Goal: Transaction & Acquisition: Book appointment/travel/reservation

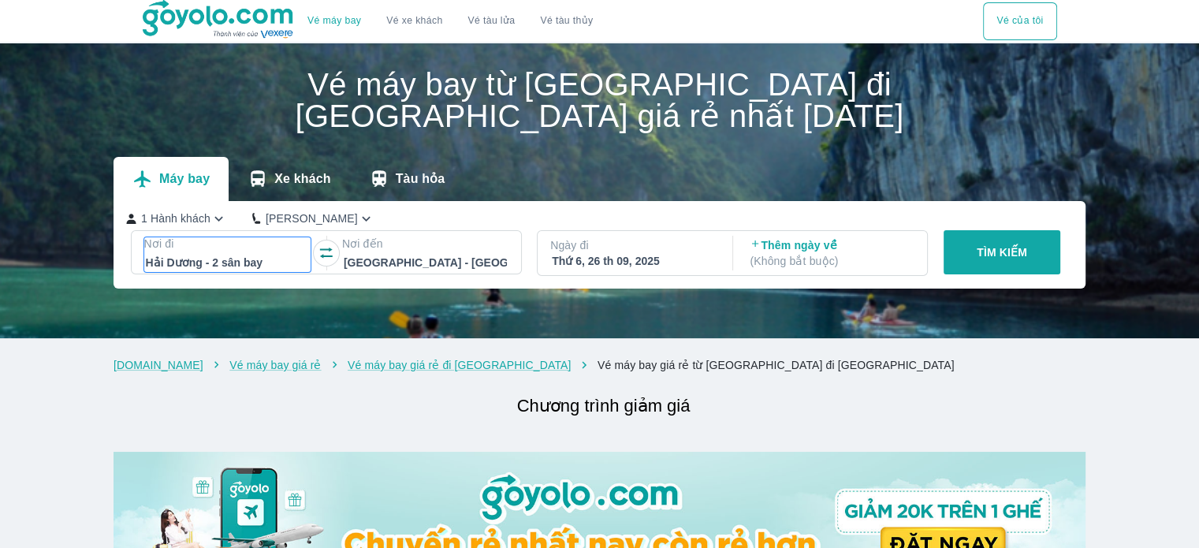
click at [167, 261] on div at bounding box center [227, 262] width 163 height 19
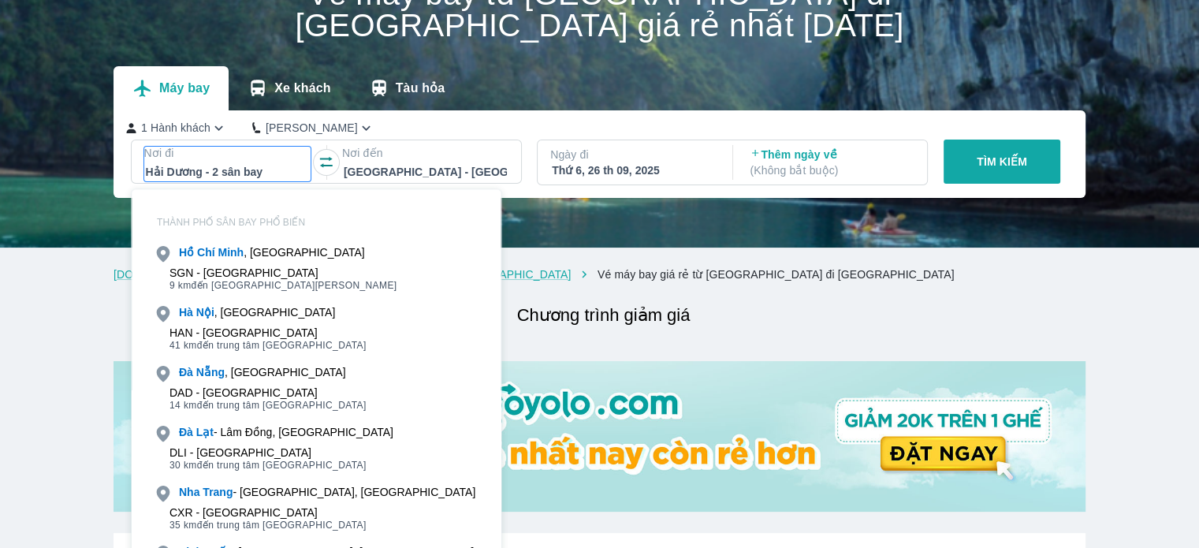
click at [271, 173] on div at bounding box center [227, 171] width 163 height 19
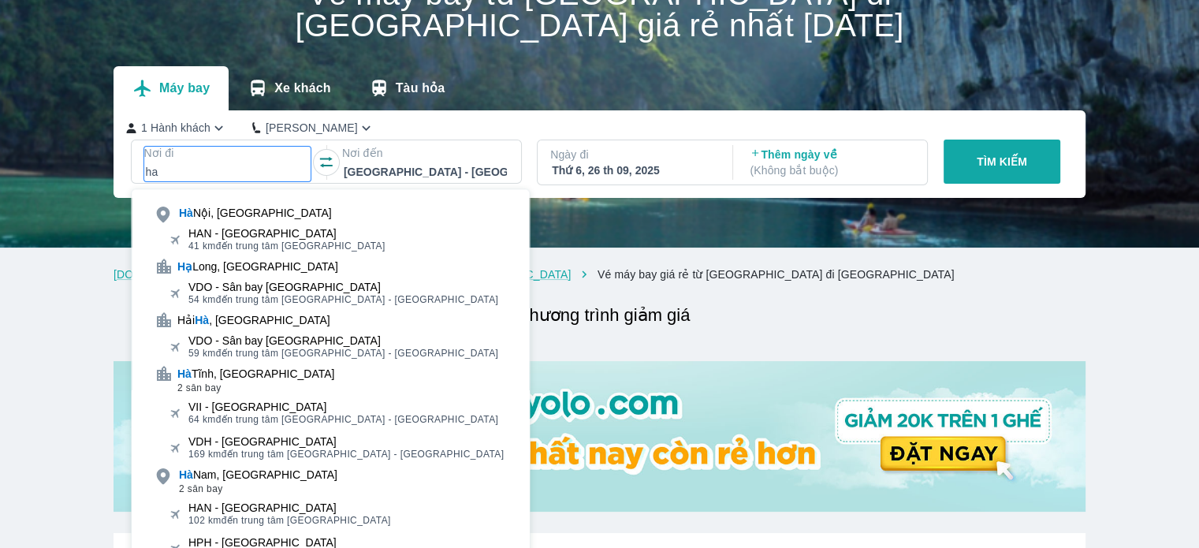
type input "h"
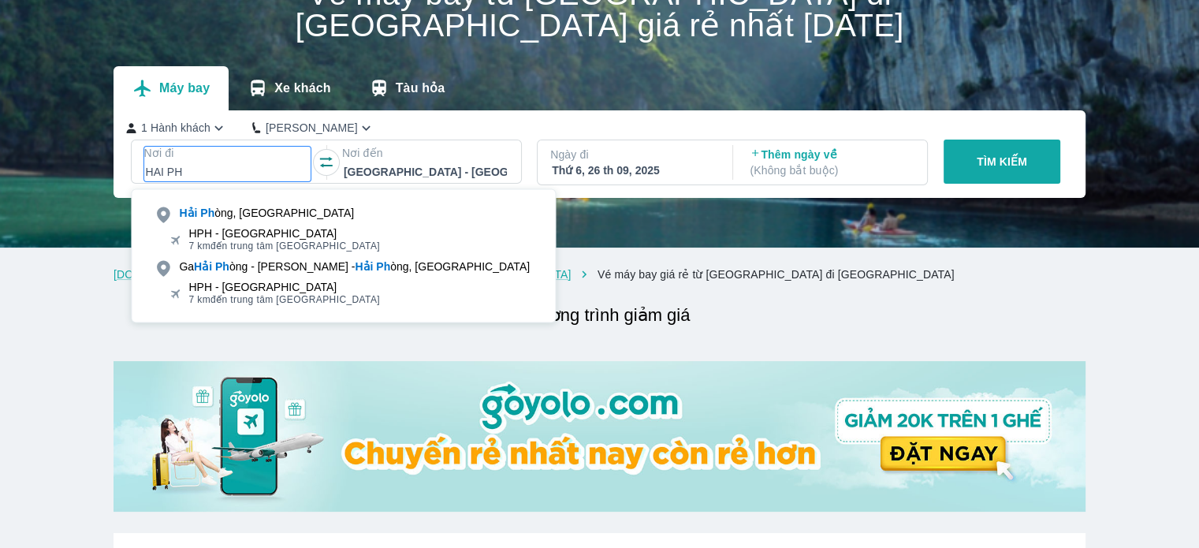
type input "HAI PH"
click at [271, 223] on div "Hải Ph òng, [GEOGRAPHIC_DATA]" at bounding box center [343, 213] width 398 height 22
click at [338, 217] on div "Hải Ph òng, [GEOGRAPHIC_DATA]" at bounding box center [343, 213] width 398 height 22
click at [986, 169] on p "TÌM KIẾM" at bounding box center [1002, 162] width 50 height 16
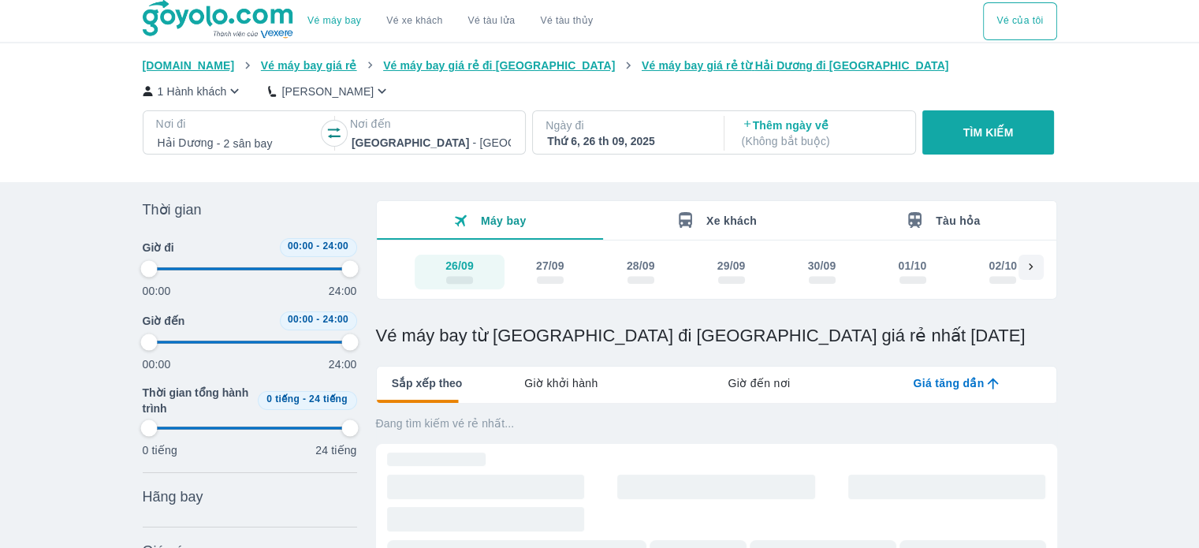
type input "97.9166666666667"
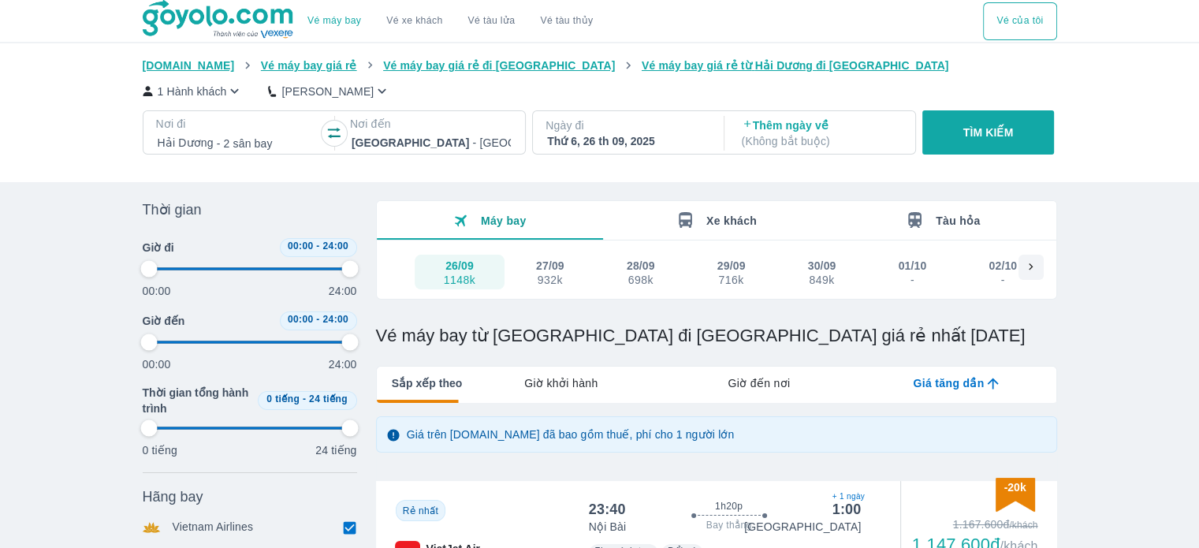
type input "97.9166666666667"
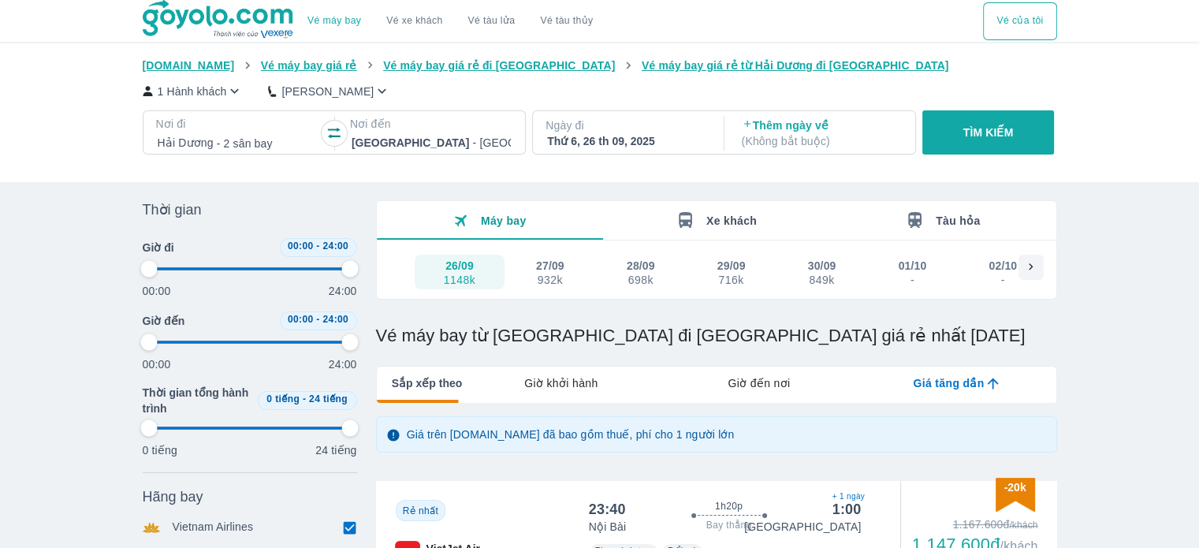
type input "97.9166666666667"
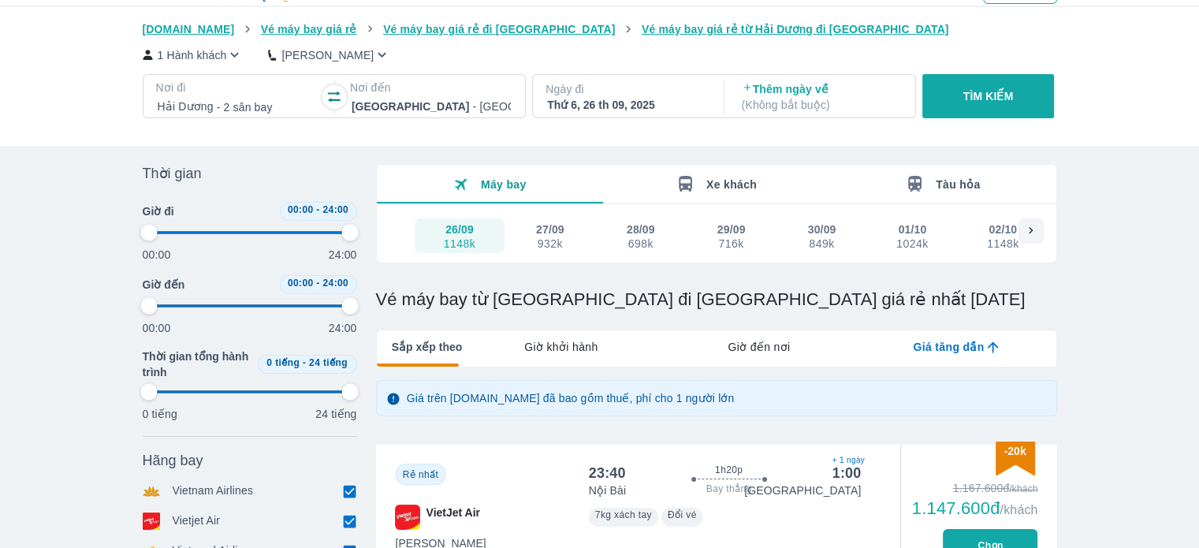
type input "97.9166666666667"
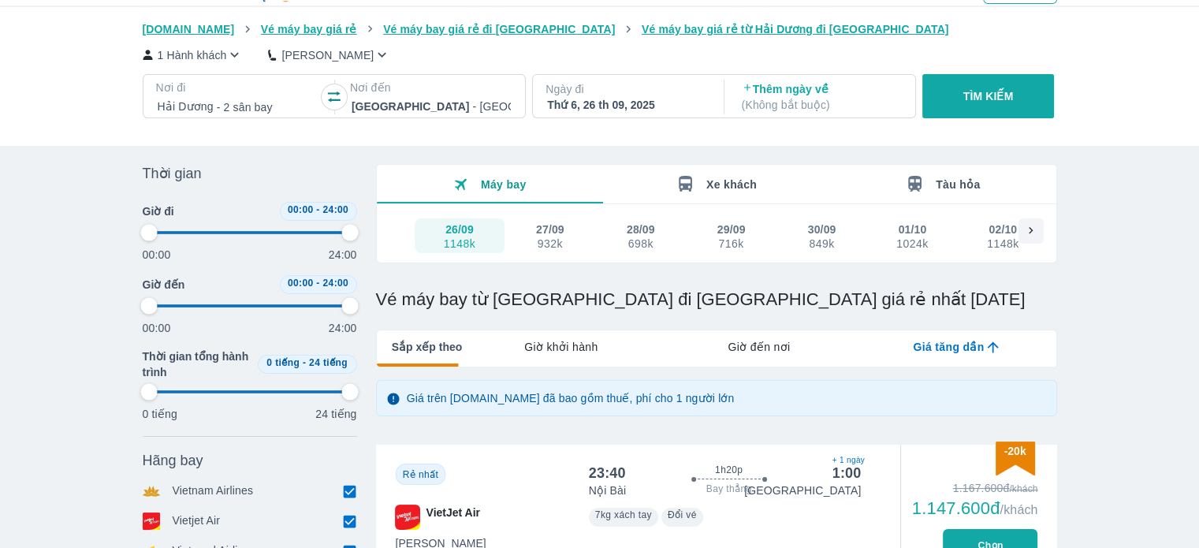
type input "97.9166666666667"
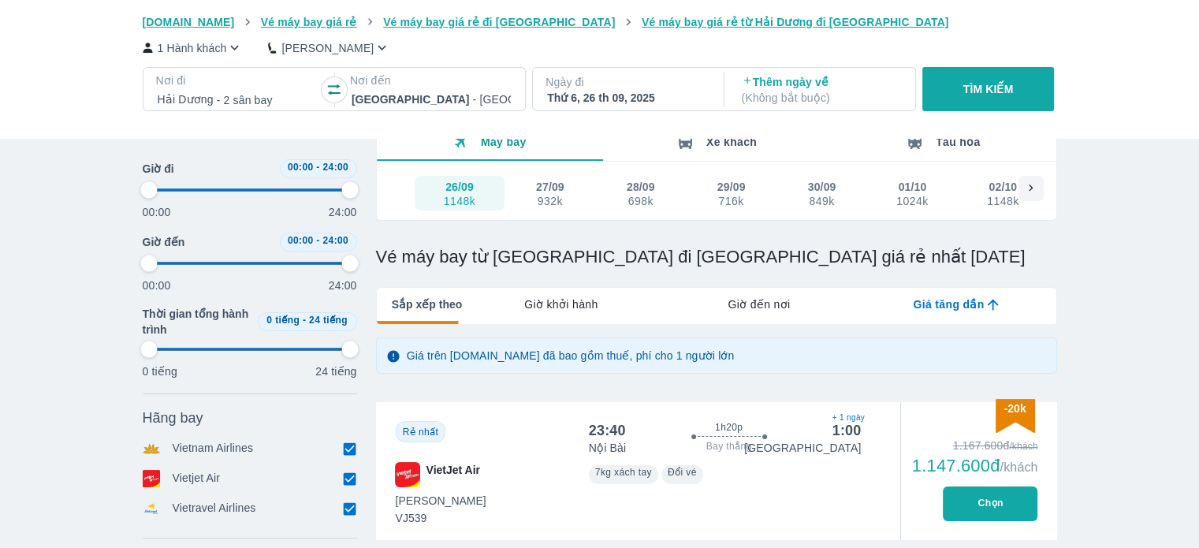
type input "97.9166666666667"
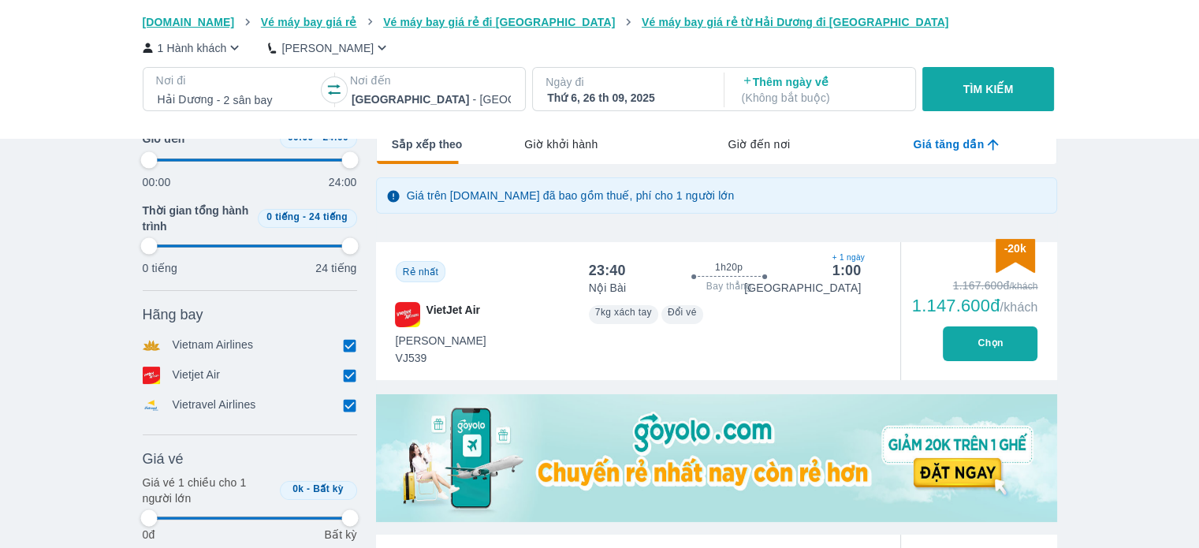
scroll to position [315, 0]
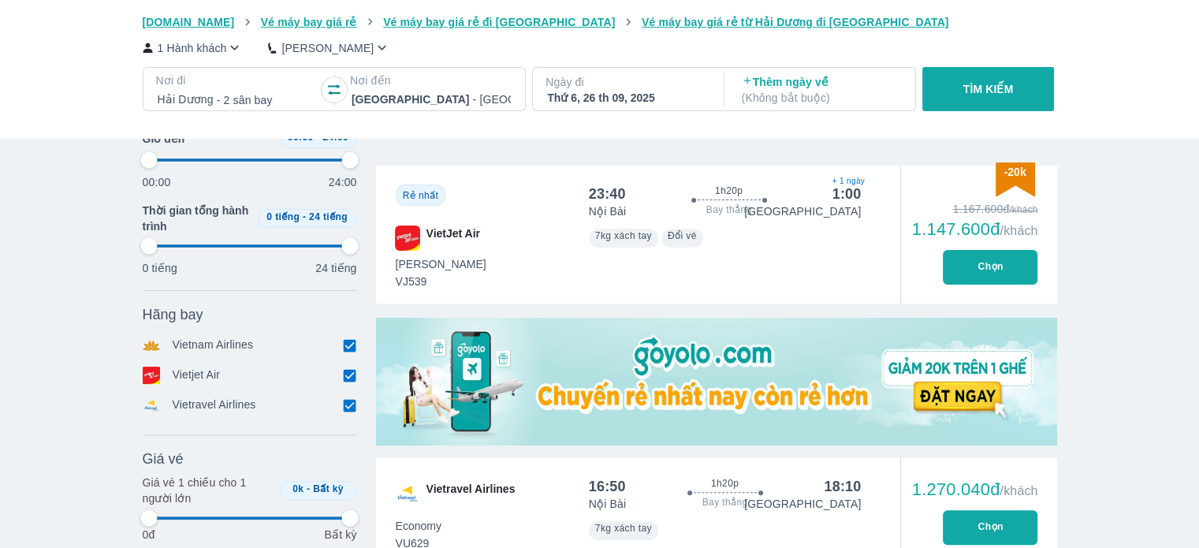
type input "97.9166666666667"
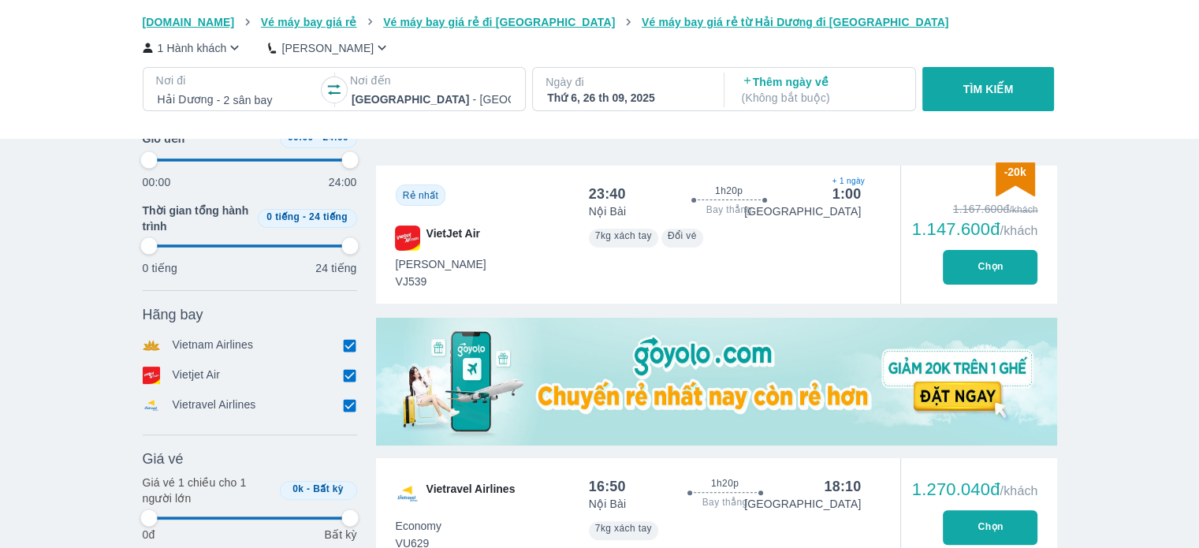
type input "97.9166666666667"
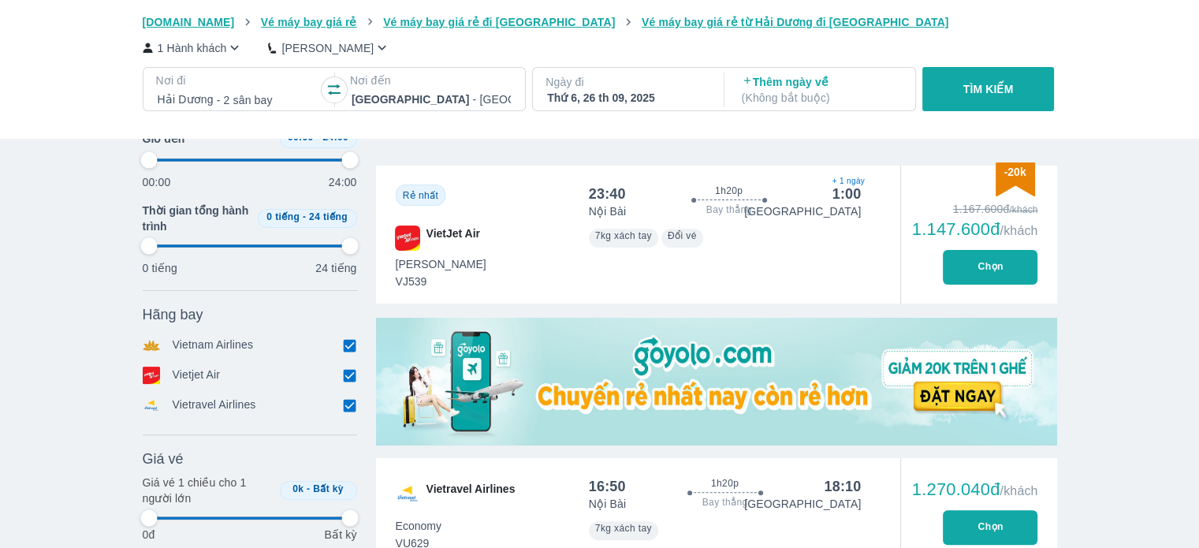
type input "97.9166666666667"
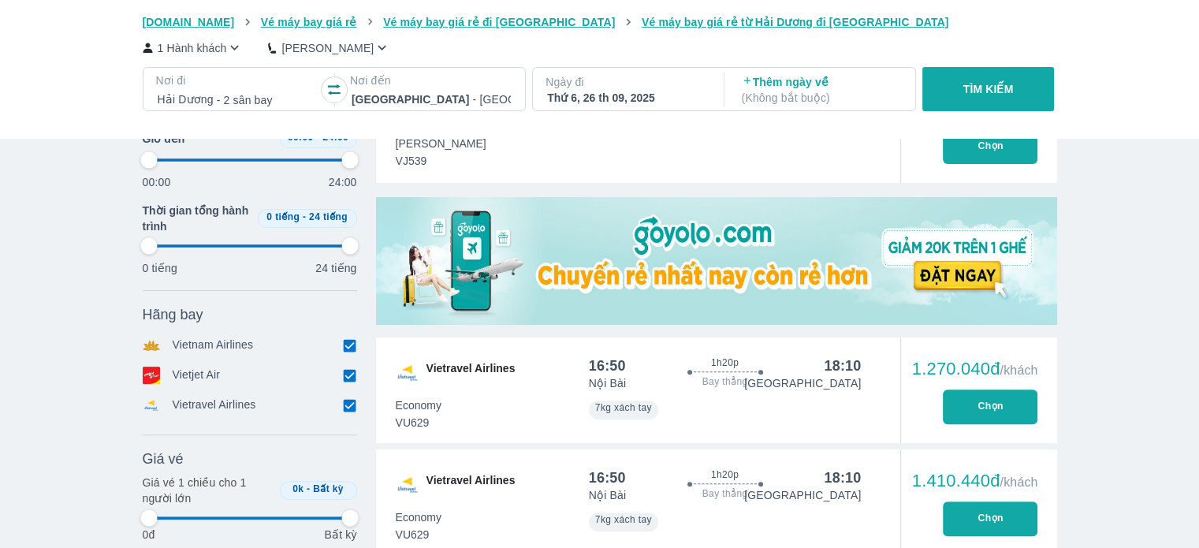
scroll to position [631, 0]
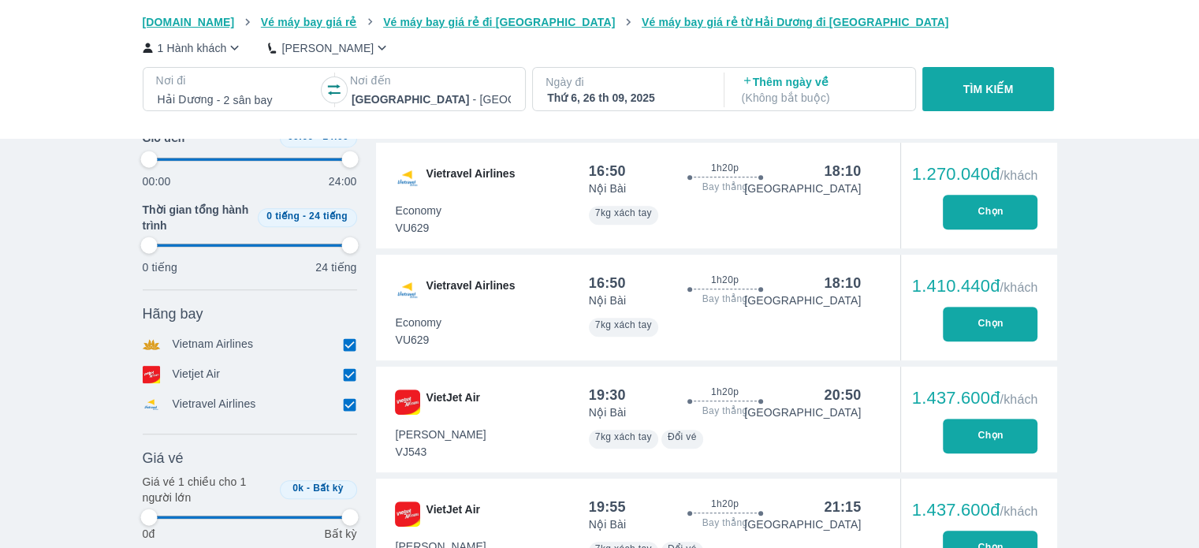
type input "97.9166666666667"
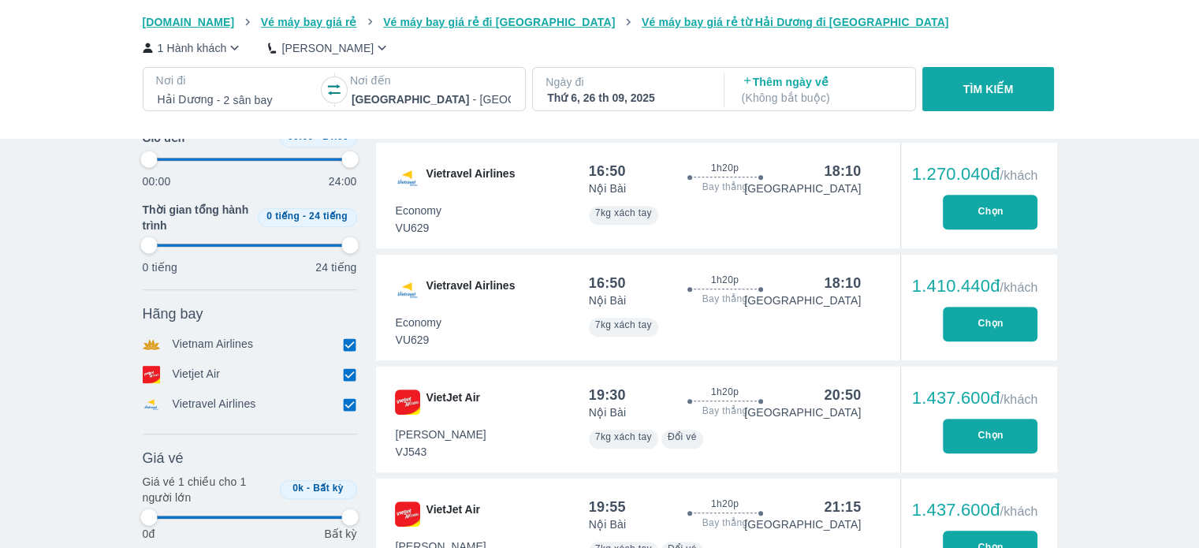
type input "97.9166666666667"
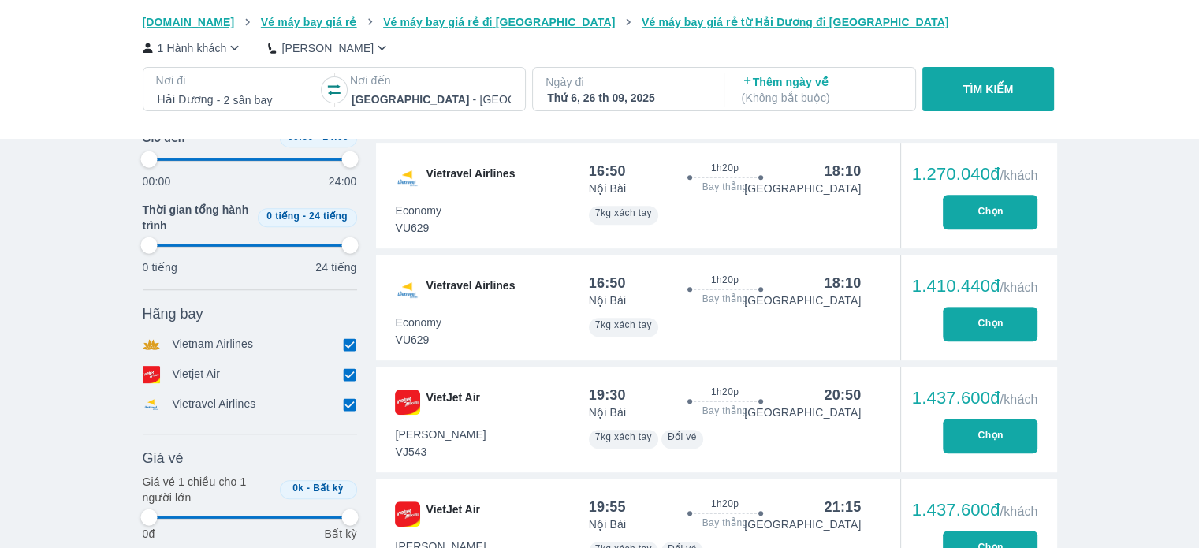
type input "97.9166666666667"
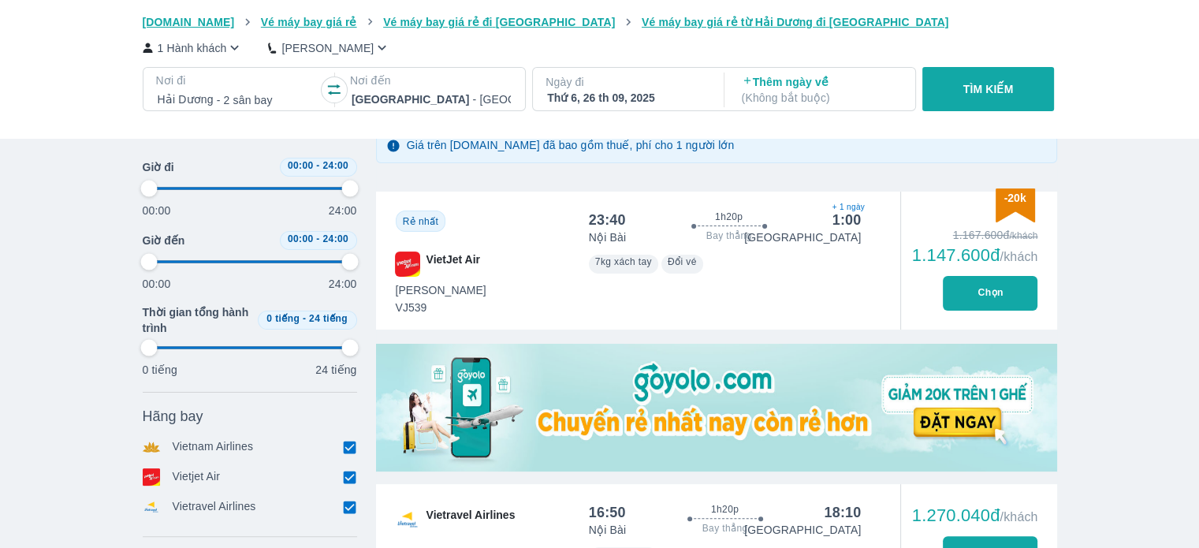
type input "97.9166666666667"
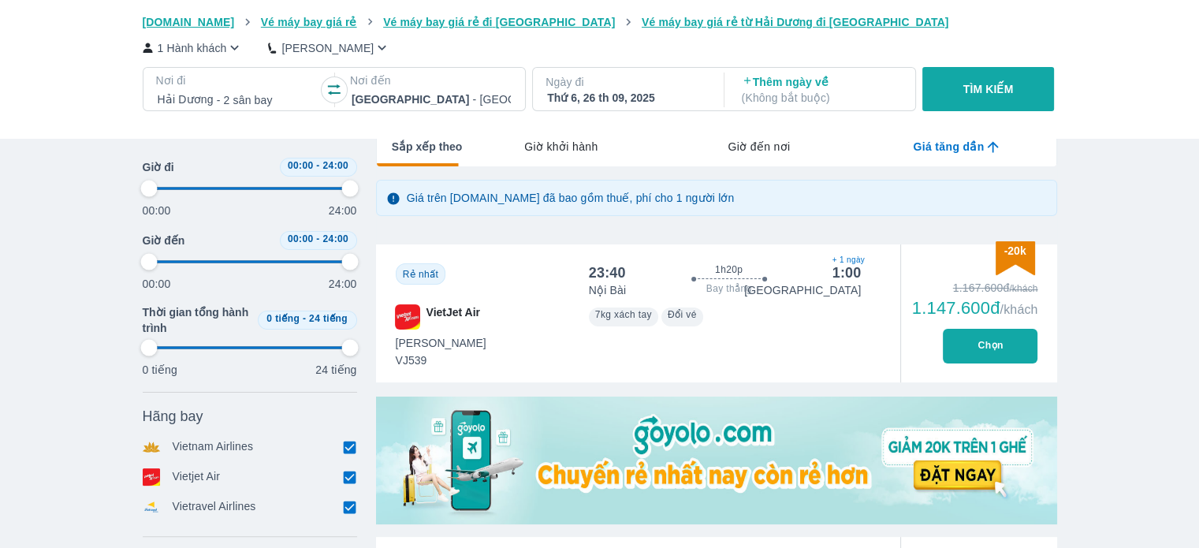
type input "97.9166666666667"
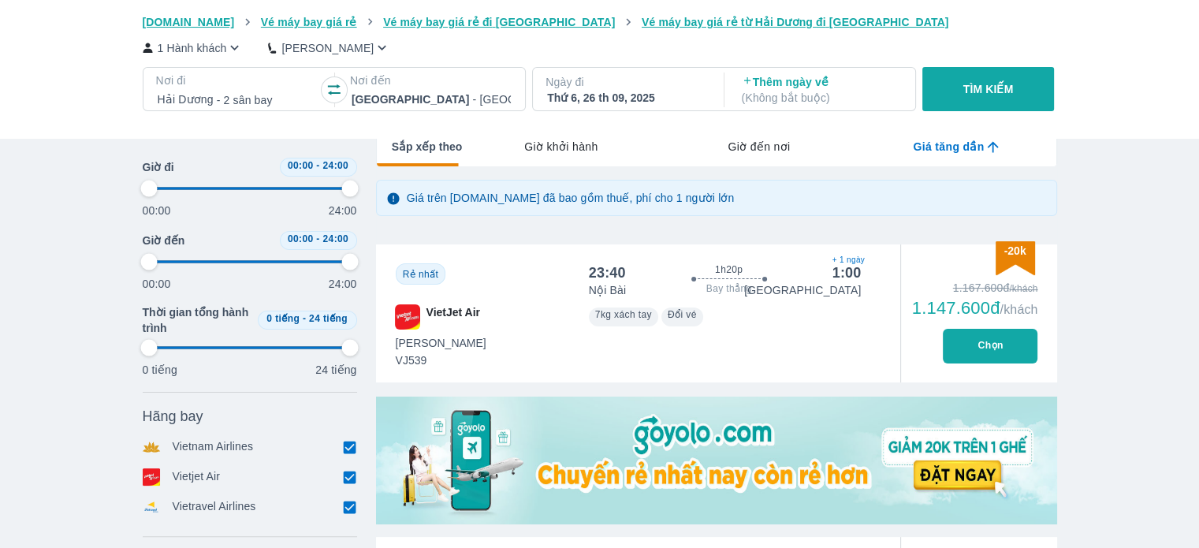
type input "97.9166666666667"
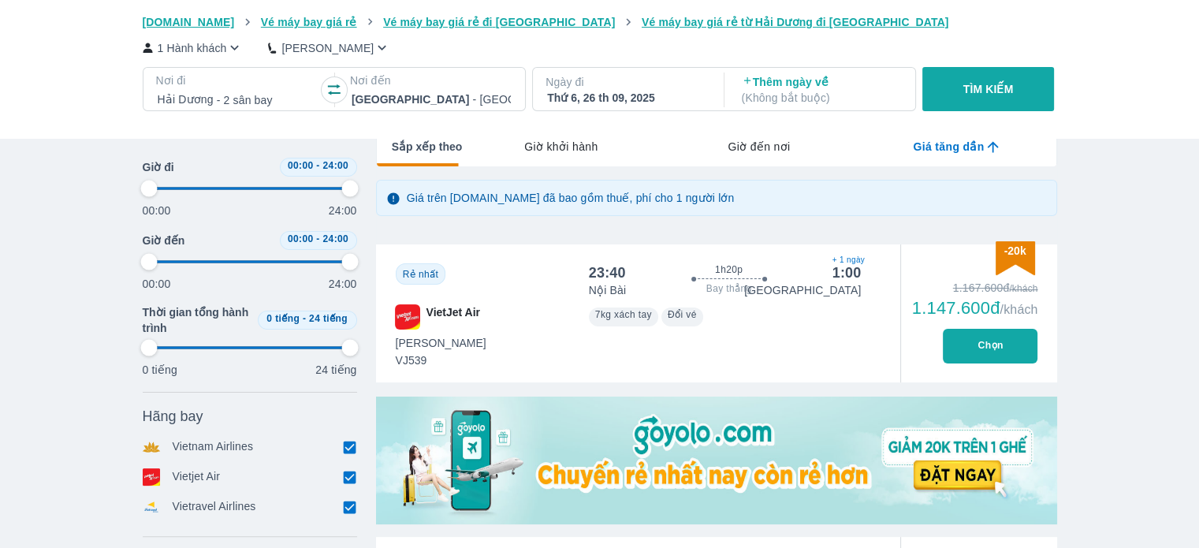
type input "97.9166666666667"
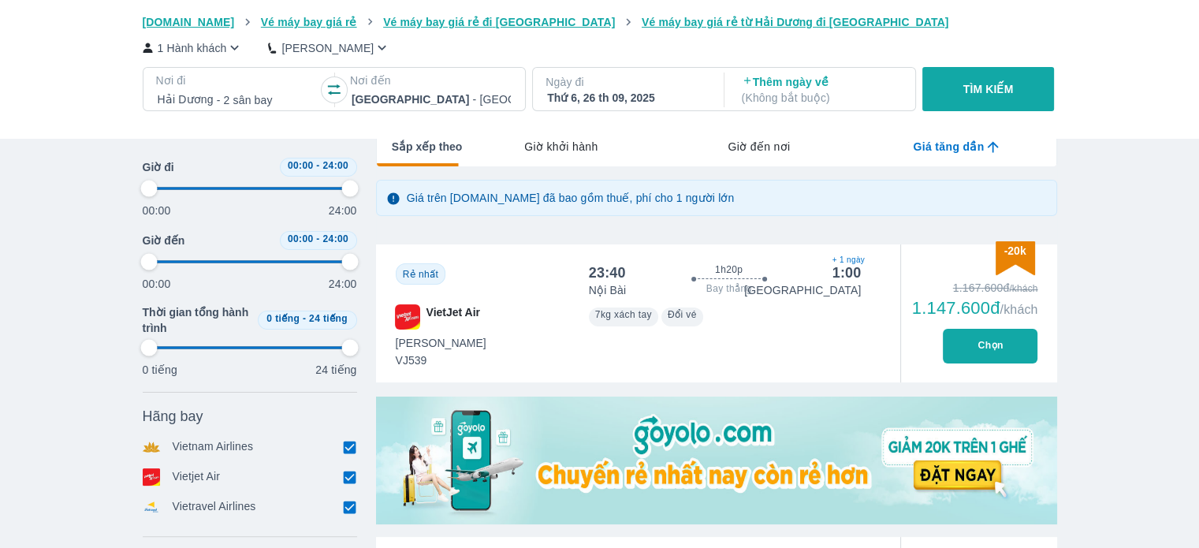
type input "97.9166666666667"
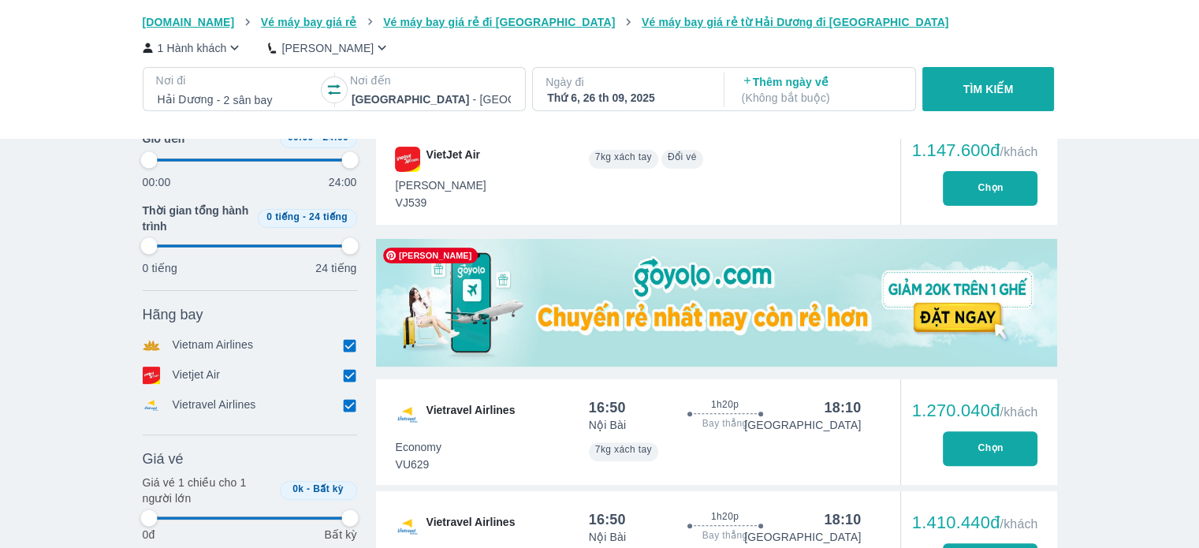
type input "97.9166666666667"
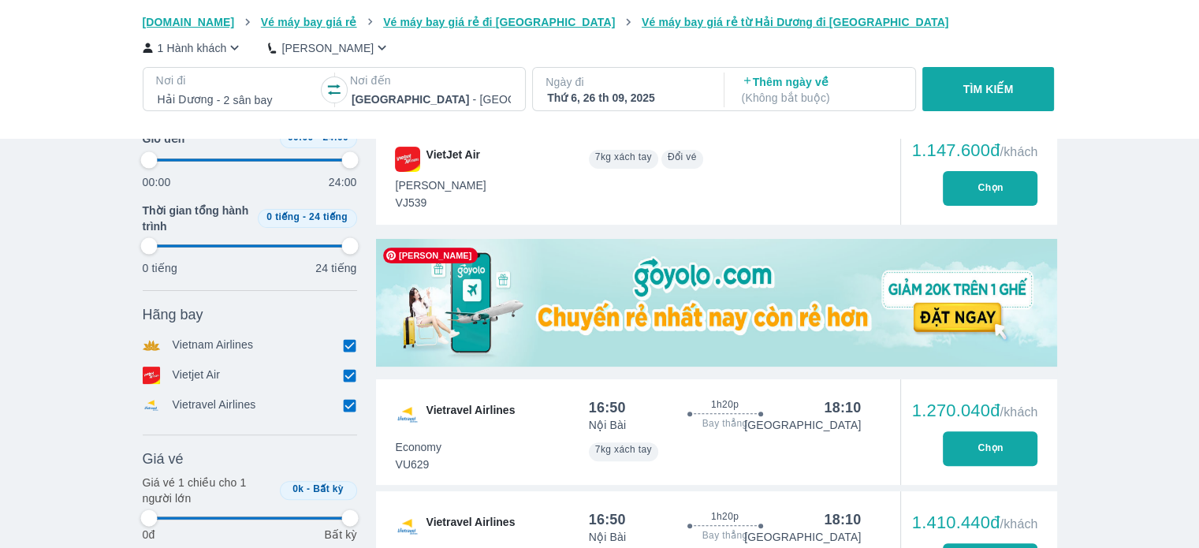
type input "97.9166666666667"
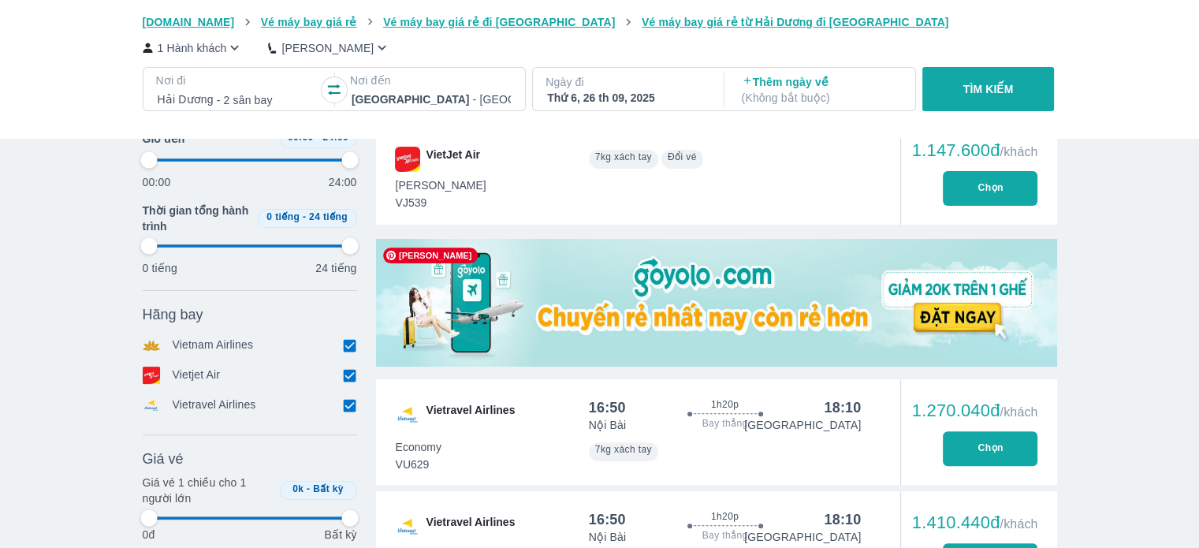
type input "97.9166666666667"
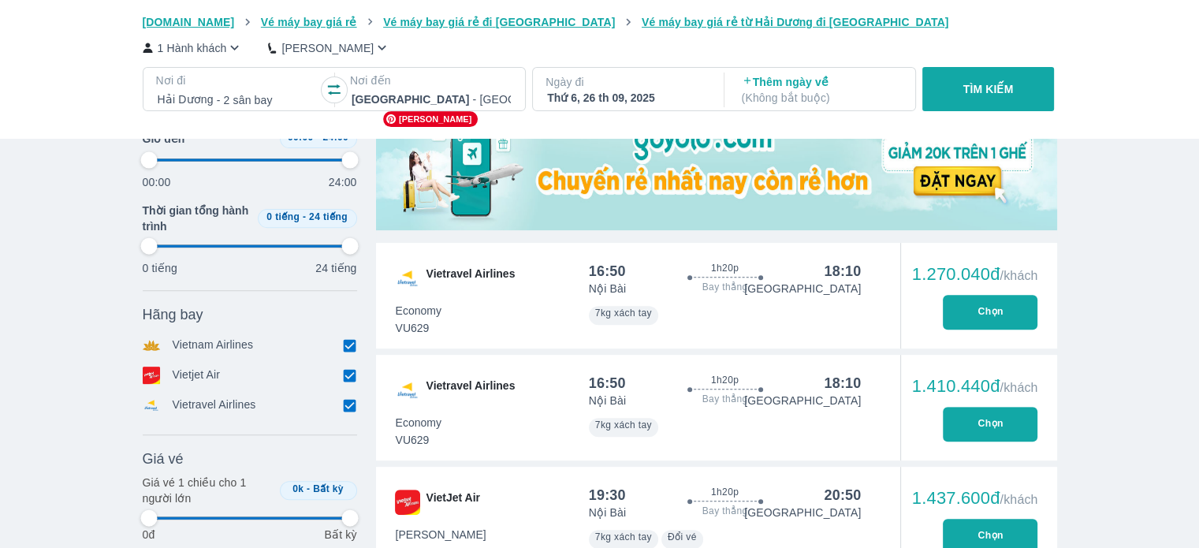
scroll to position [552, 0]
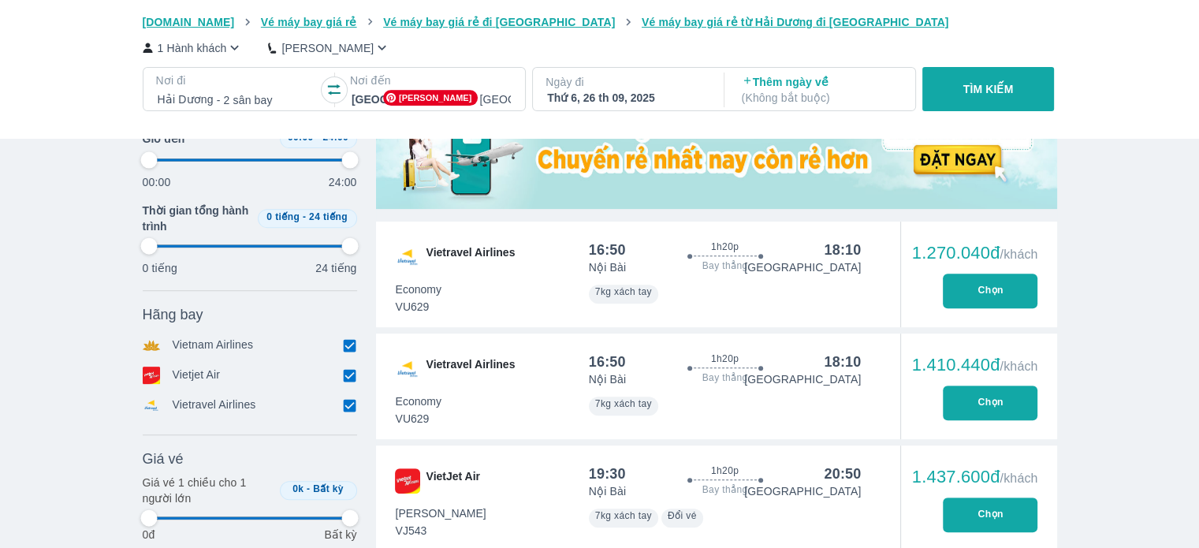
type input "97.9166666666667"
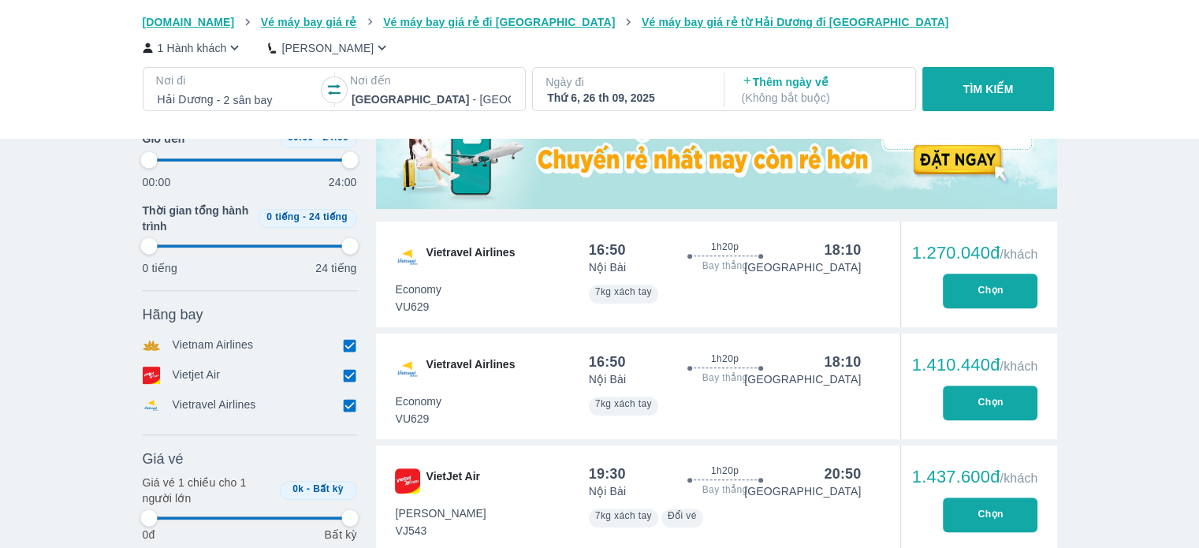
type input "97.9166666666667"
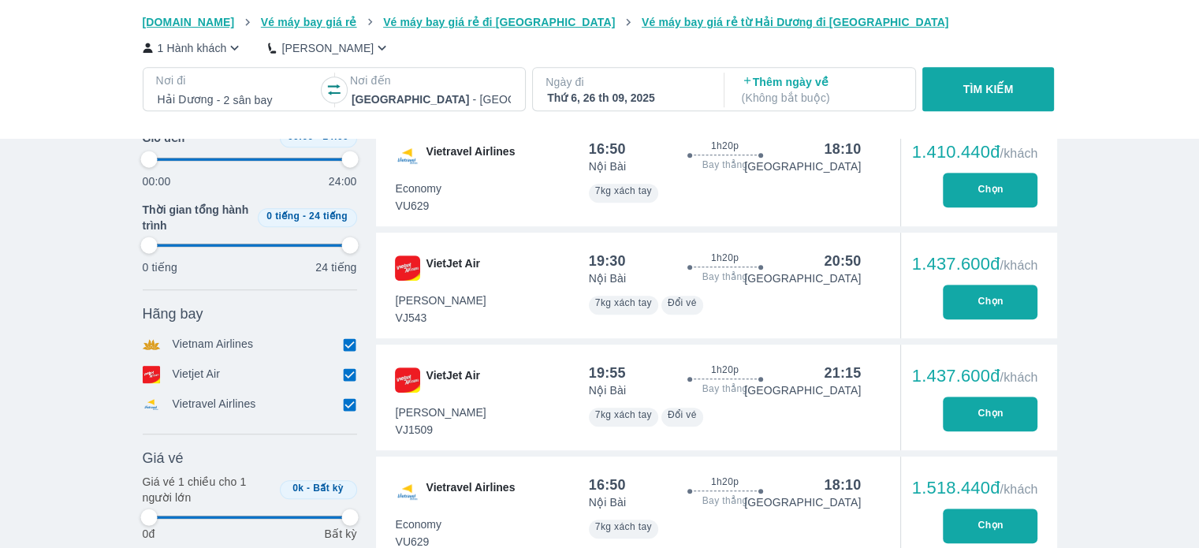
type input "97.9166666666667"
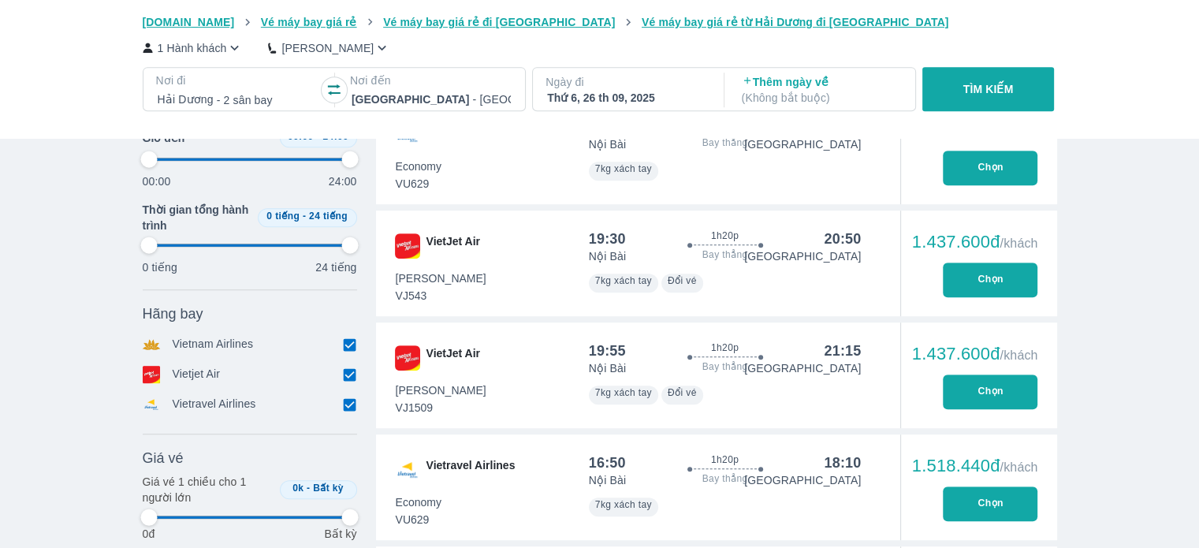
type input "97.9166666666667"
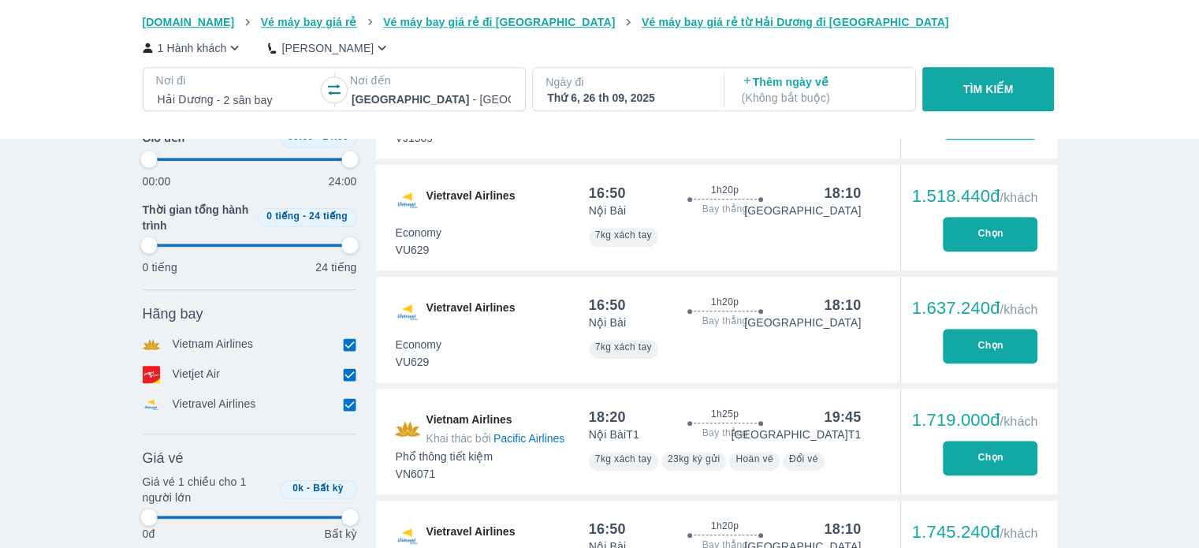
scroll to position [1104, 0]
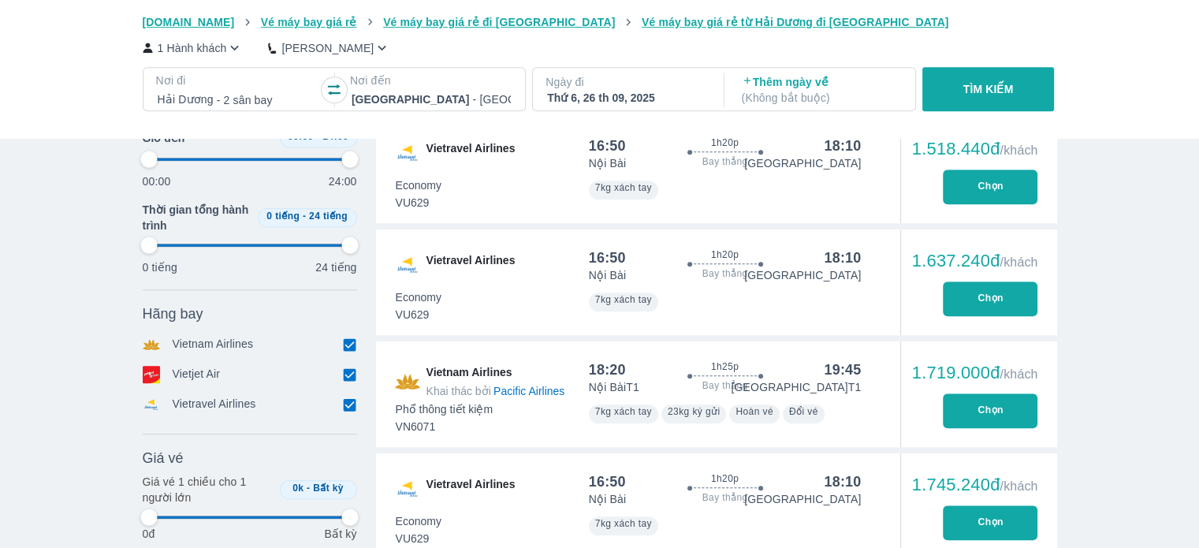
type input "97.9166666666667"
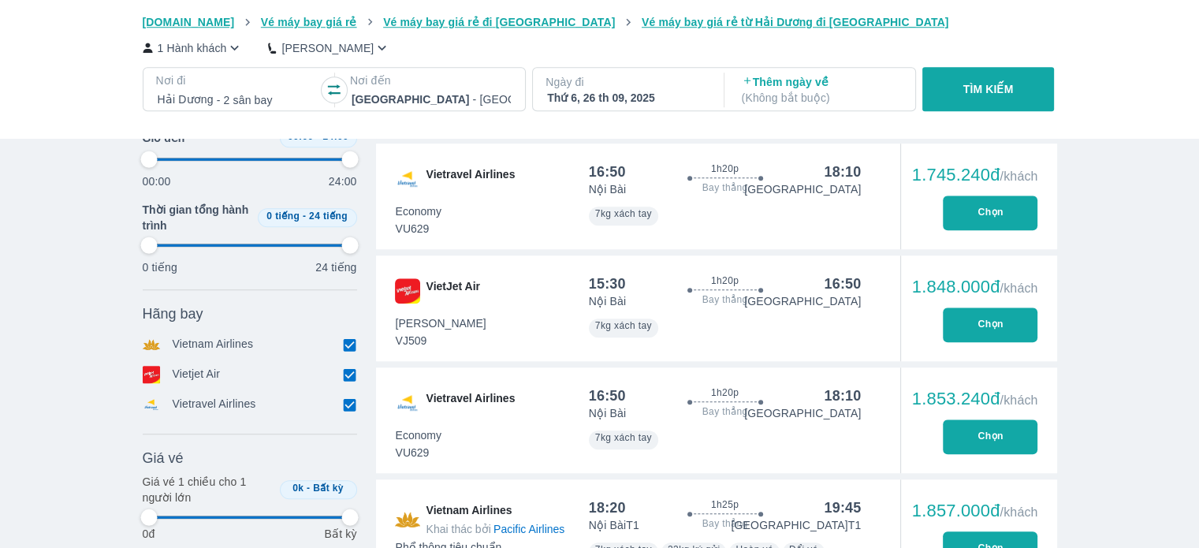
scroll to position [1419, 0]
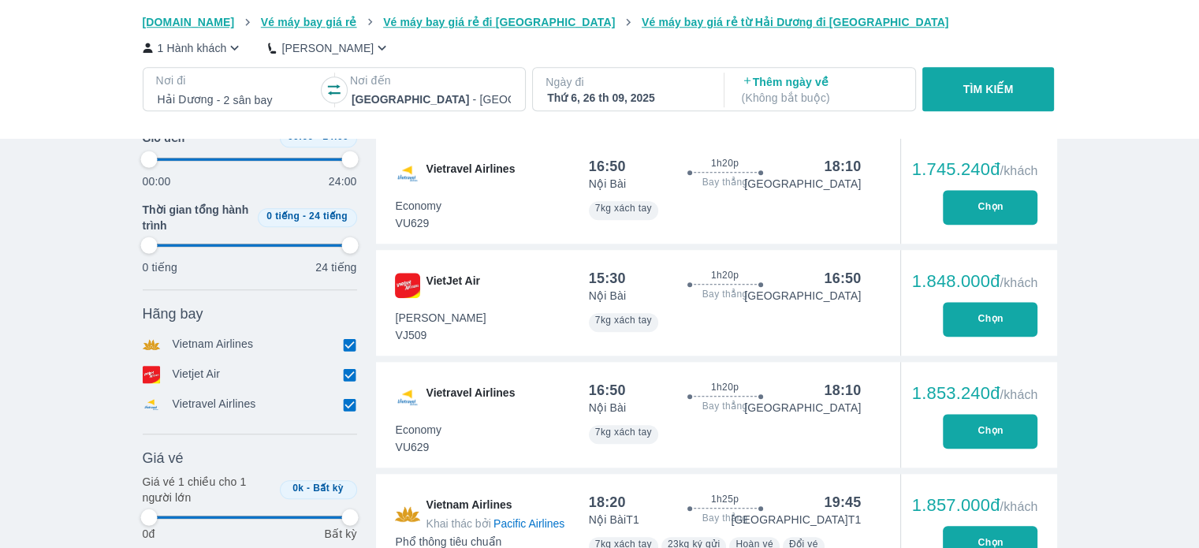
type input "97.9166666666667"
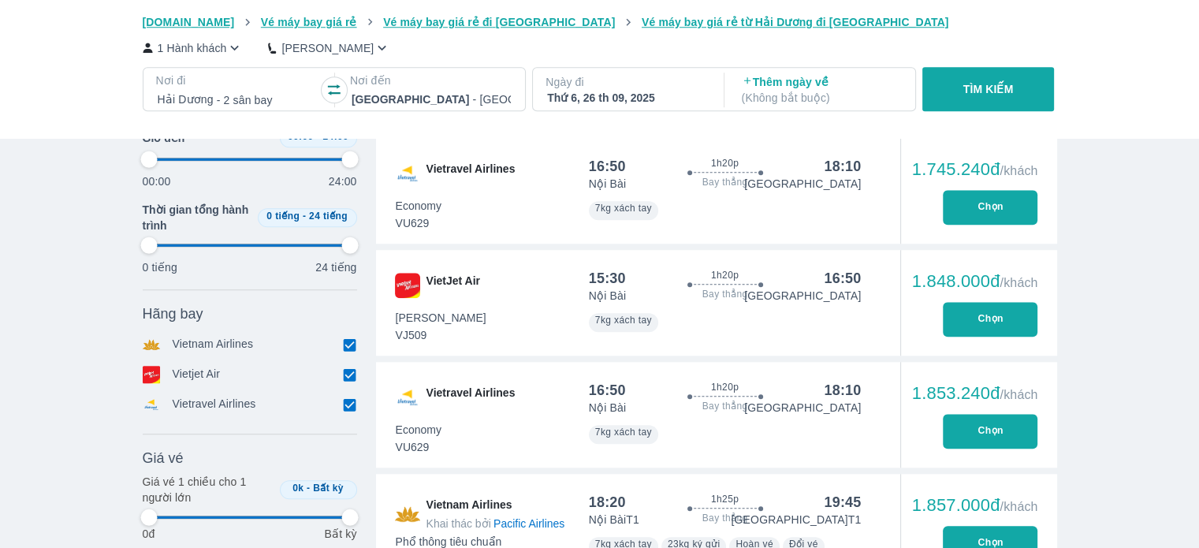
type input "97.9166666666667"
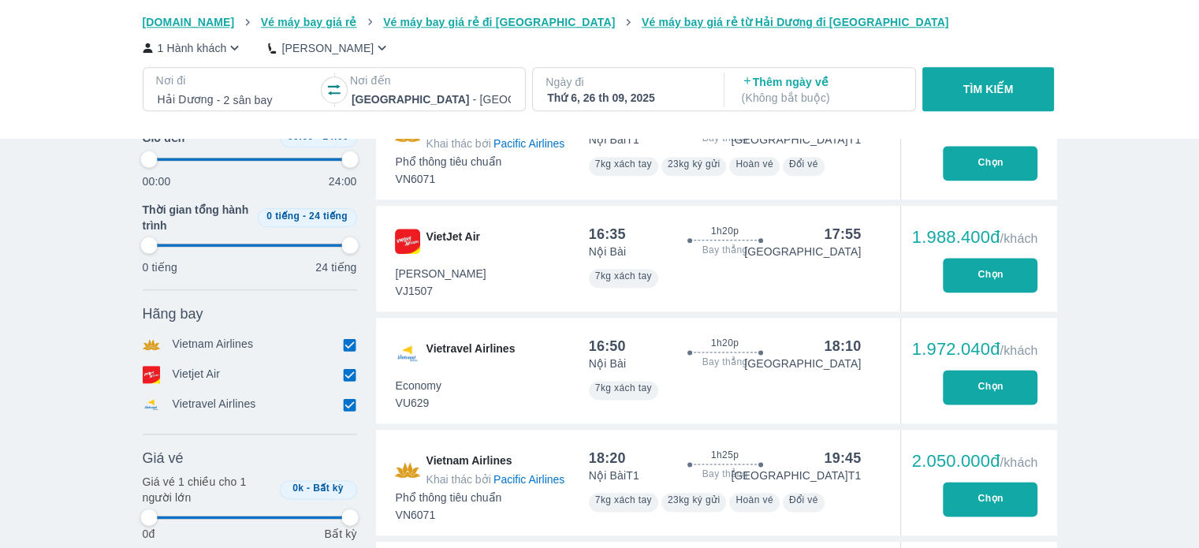
type input "97.9166666666667"
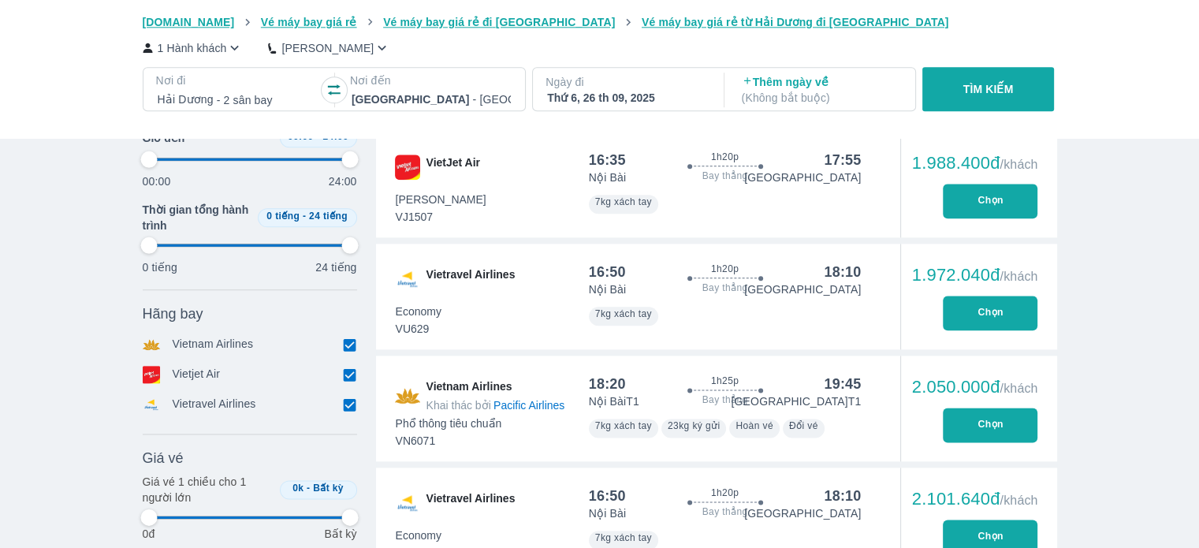
type input "97.9166666666667"
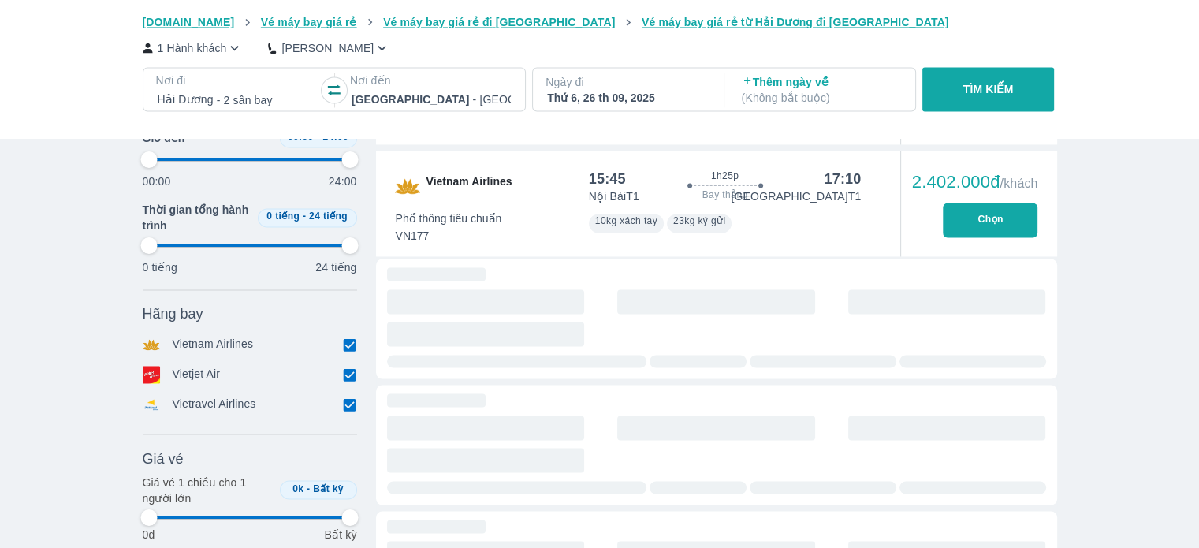
type input "97.9166666666667"
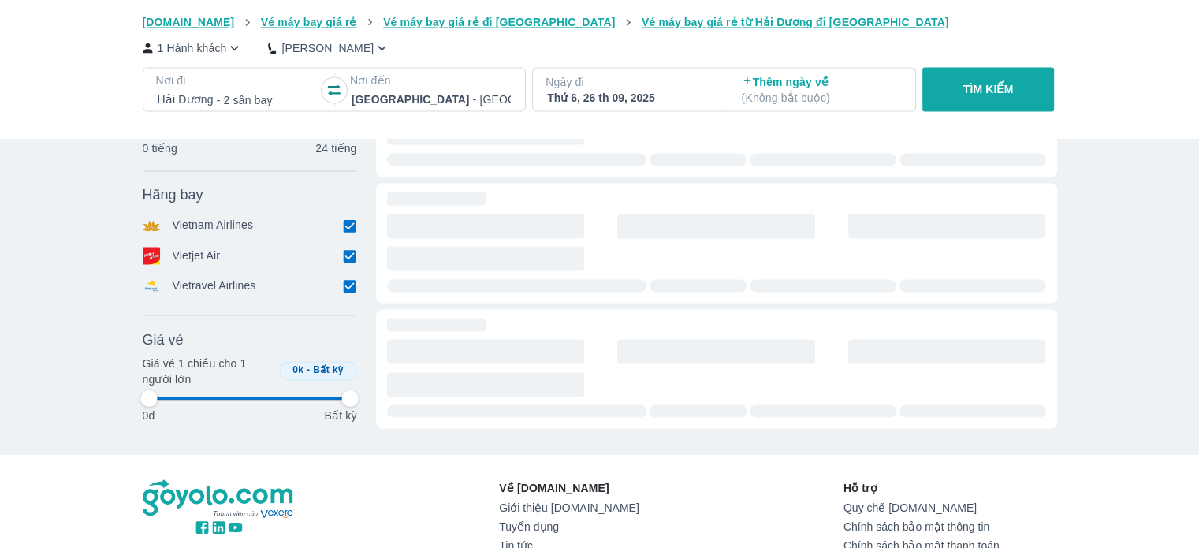
type input "97.9166666666667"
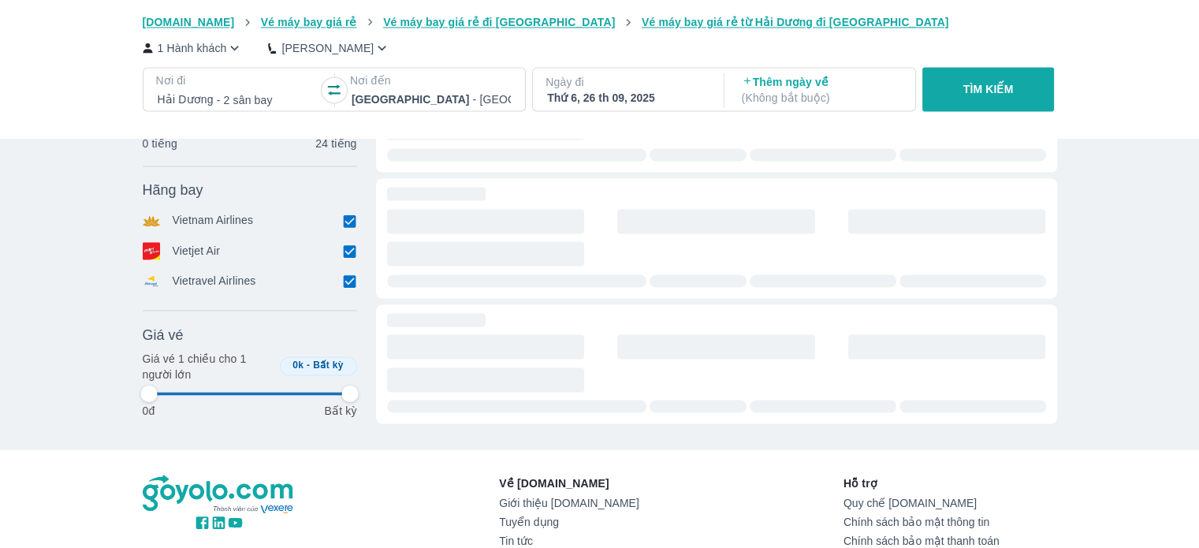
type input "97.9166666666667"
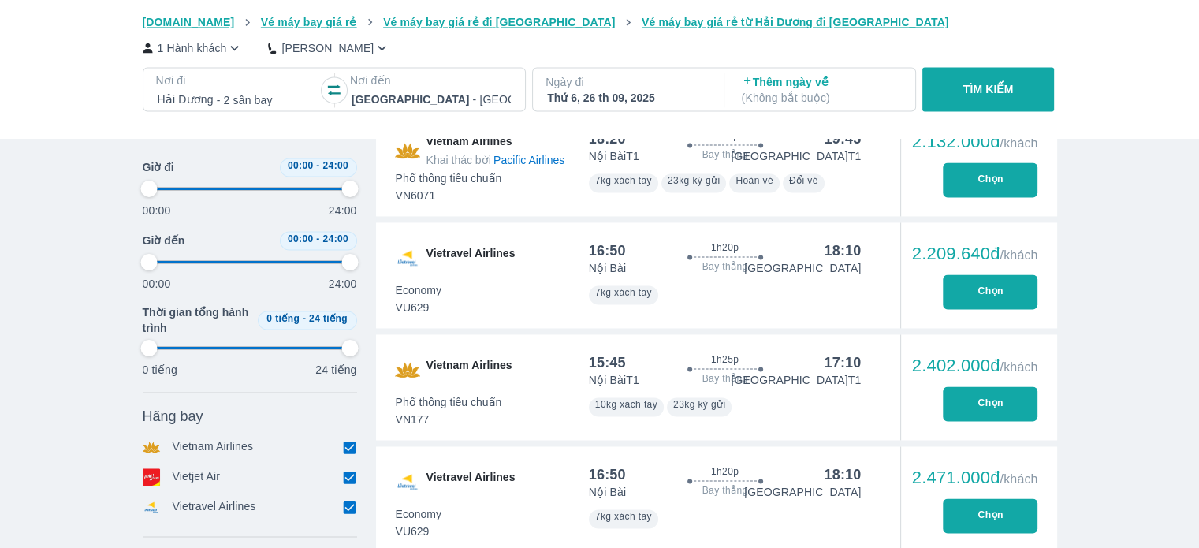
scroll to position [2445, 0]
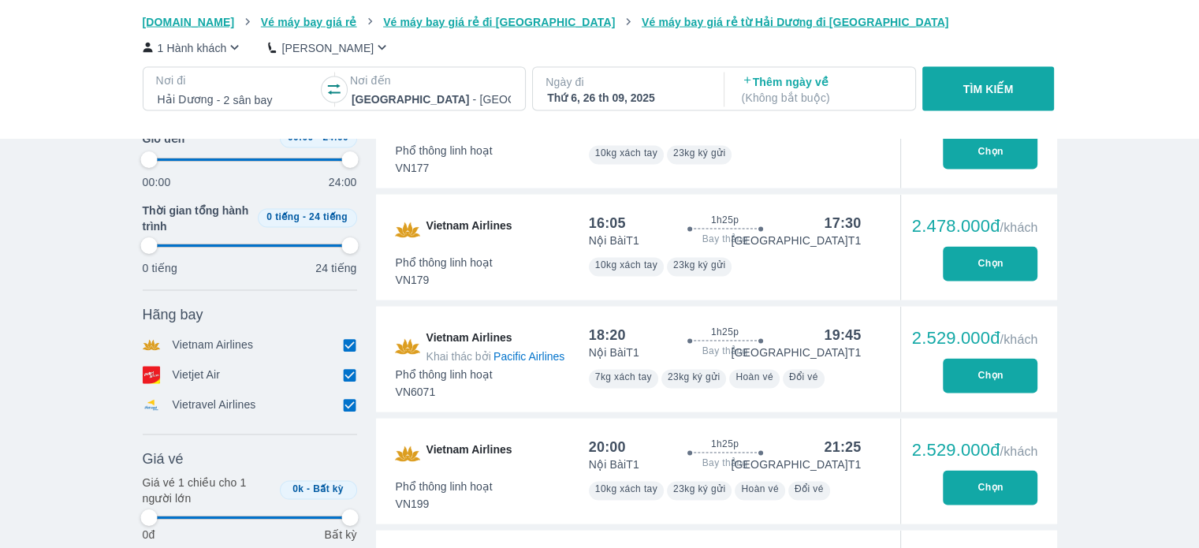
type input "97.9166666666667"
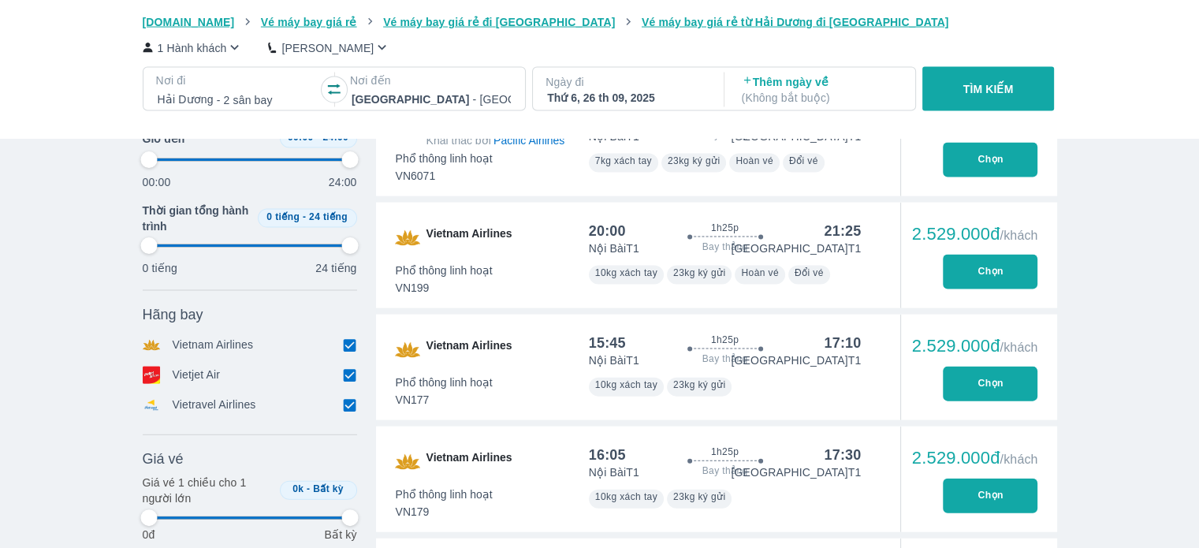
type input "97.9166666666667"
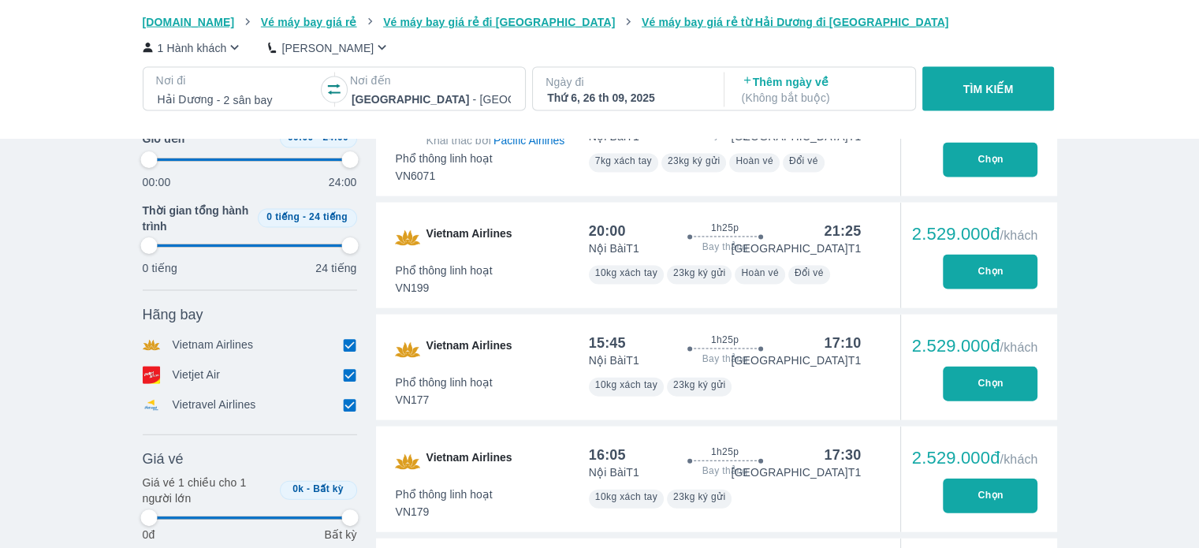
type input "97.9166666666667"
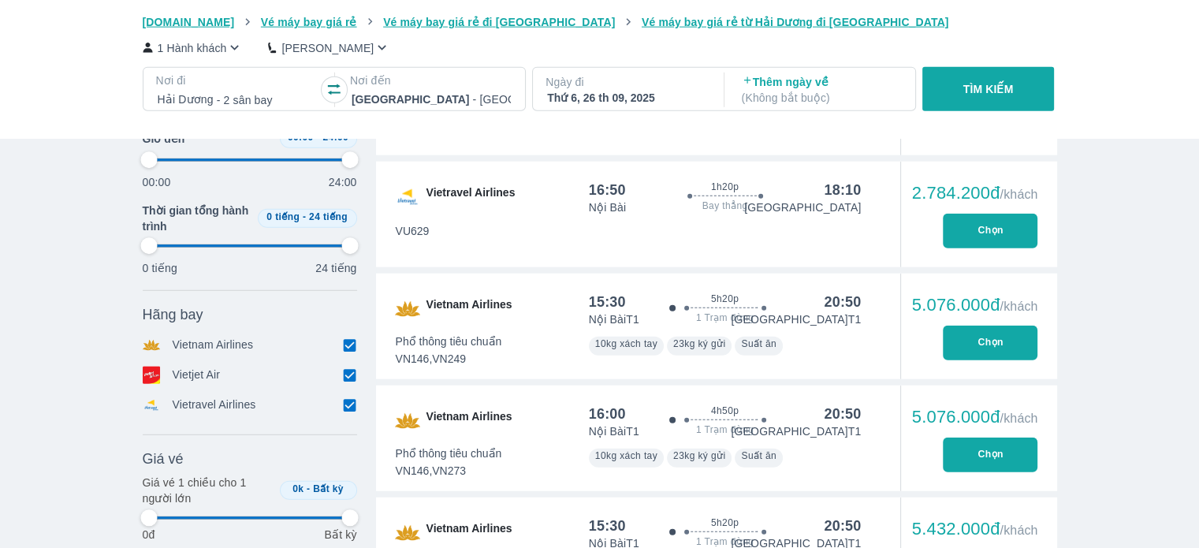
type input "97.9166666666667"
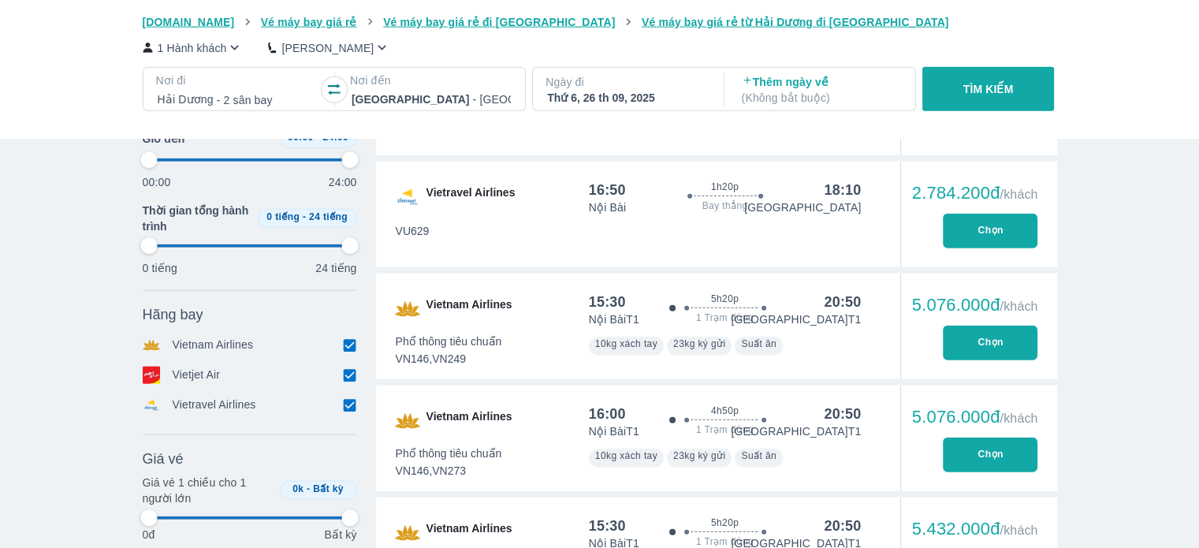
type input "97.9166666666667"
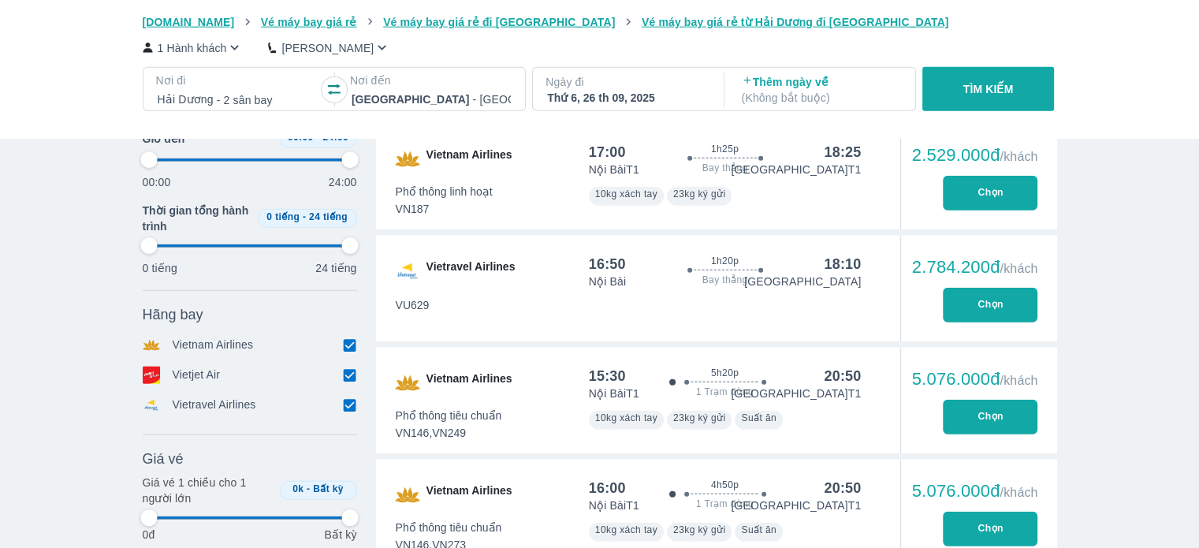
type input "97.9166666666667"
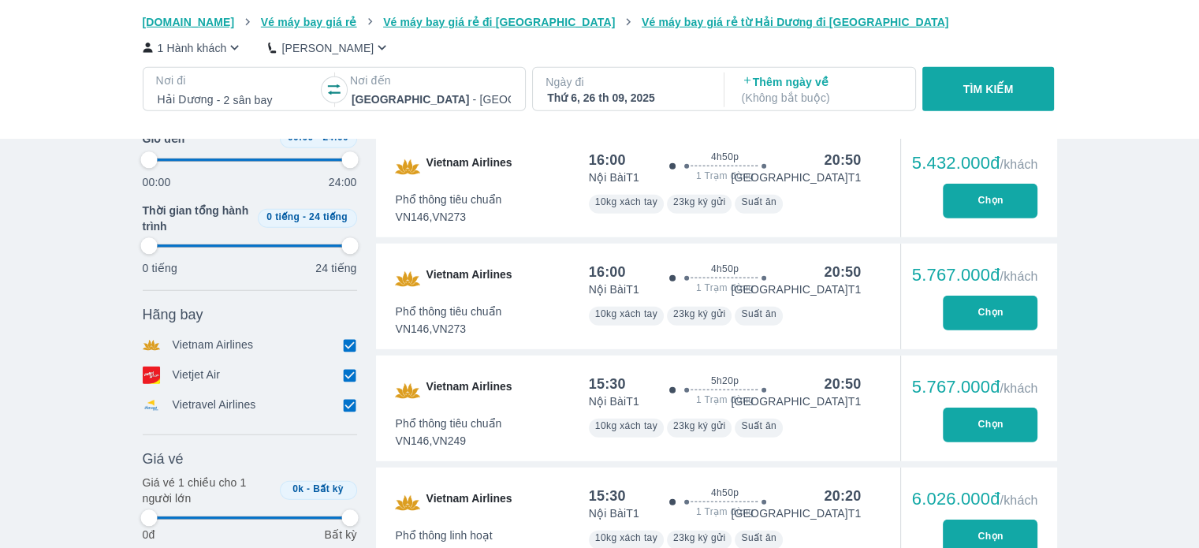
type input "97.9166666666667"
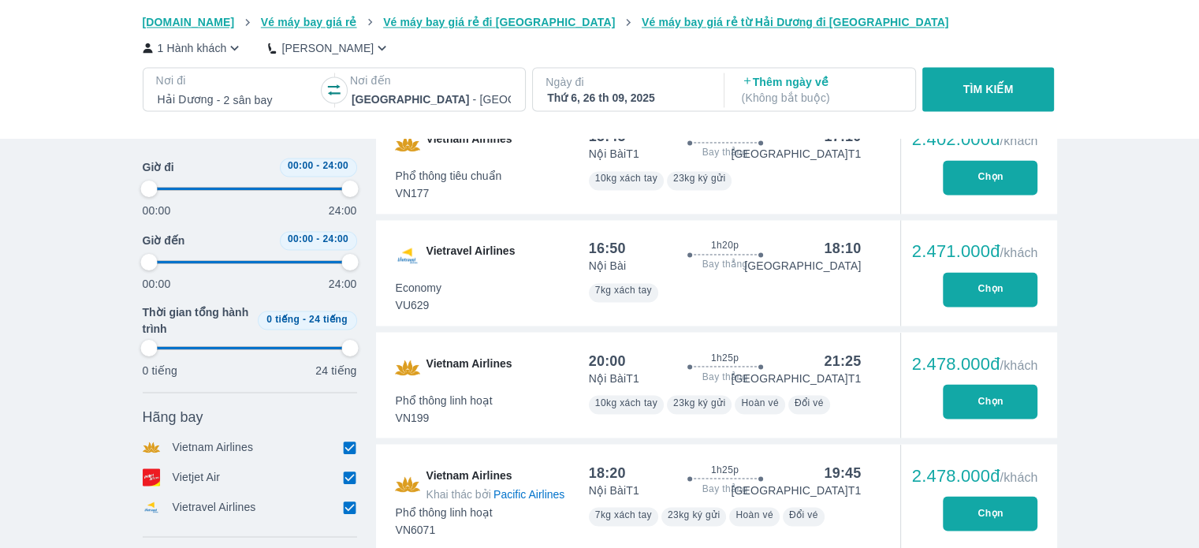
type input "97.9166666666667"
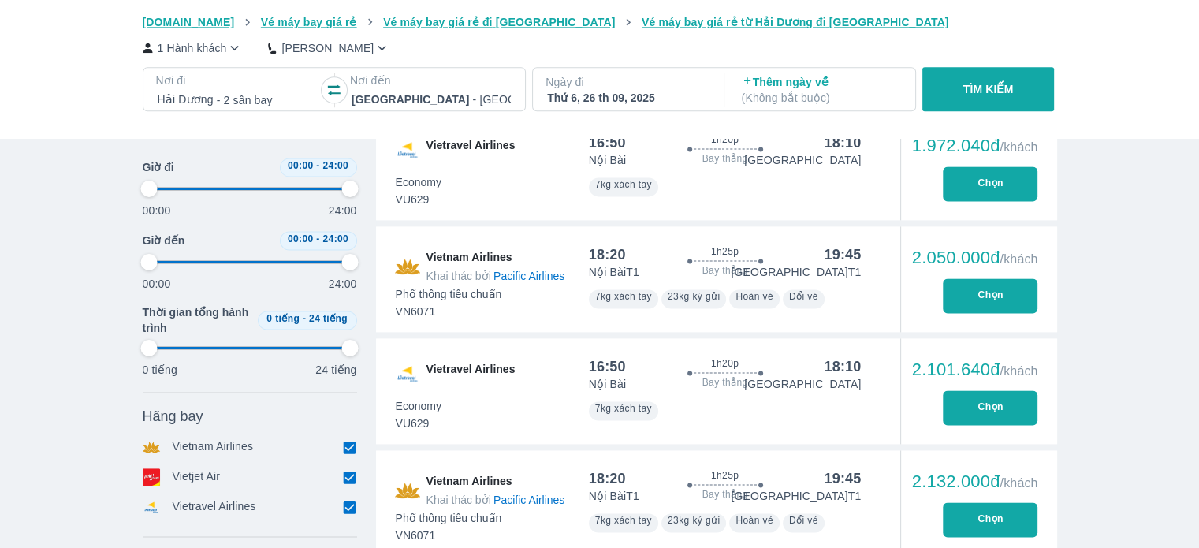
type input "97.9166666666667"
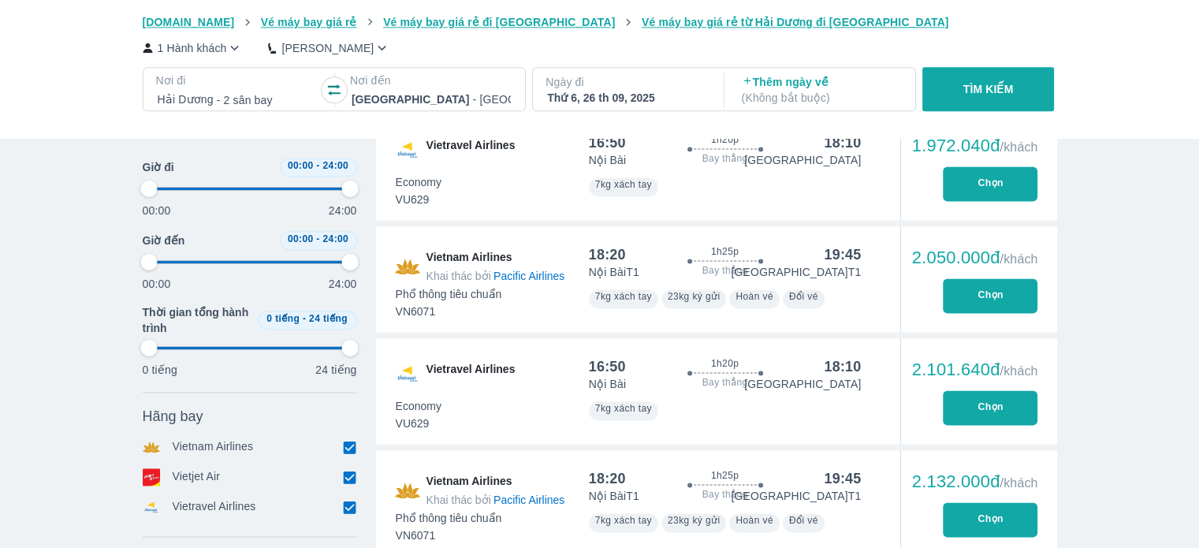
type input "97.9166666666667"
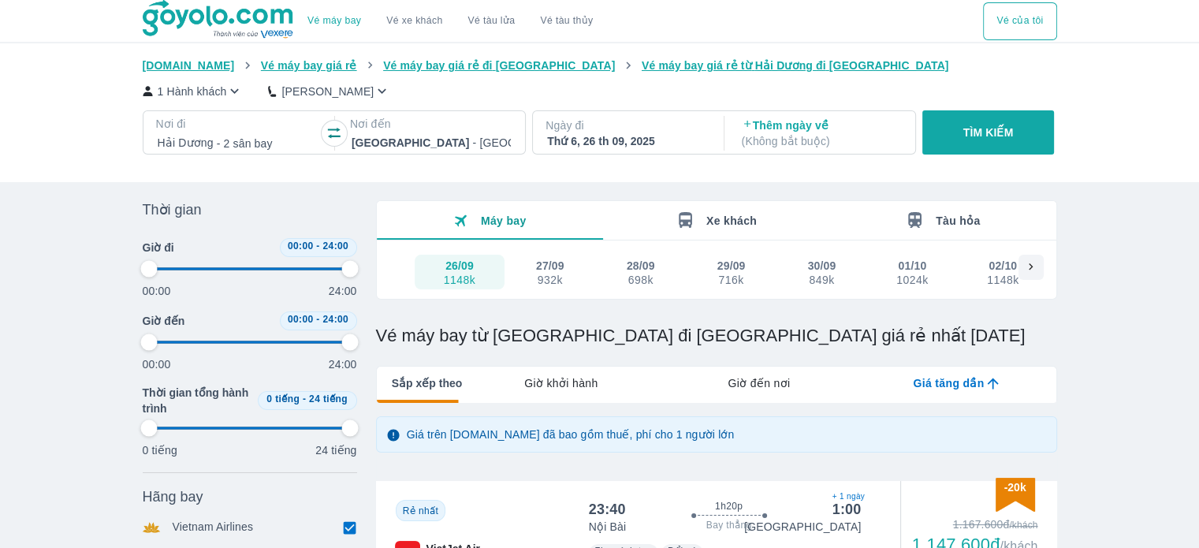
scroll to position [0, 0]
type input "97.9166666666667"
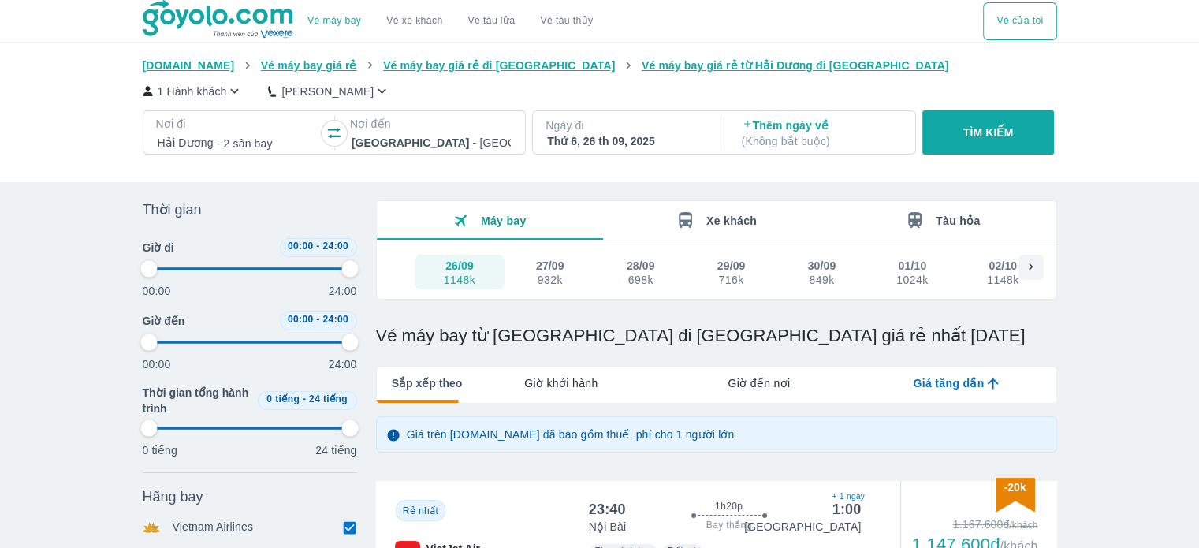
type input "97.9166666666667"
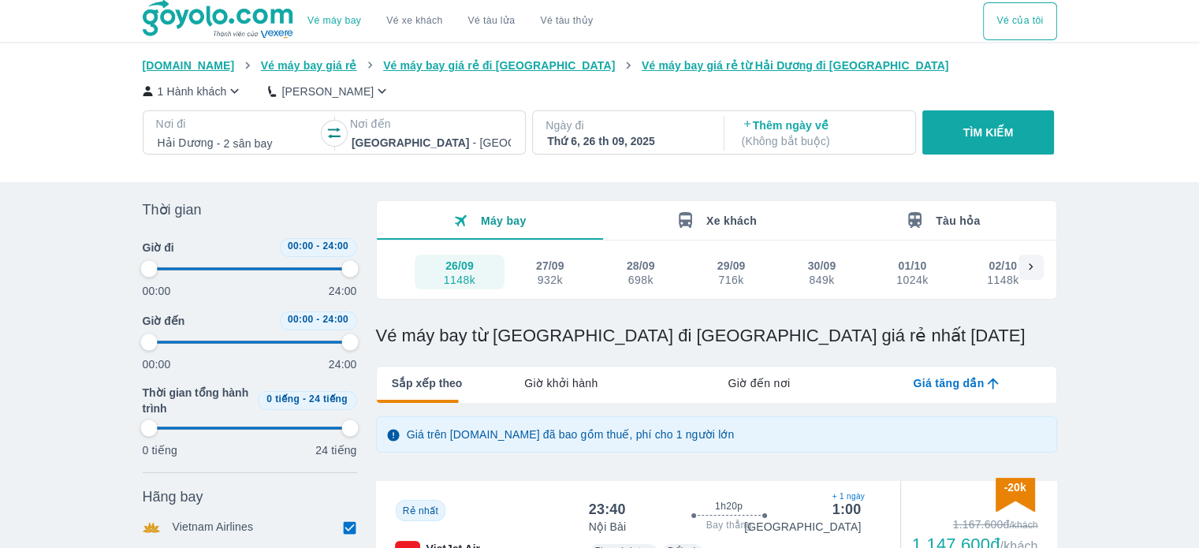
type input "97.9166666666667"
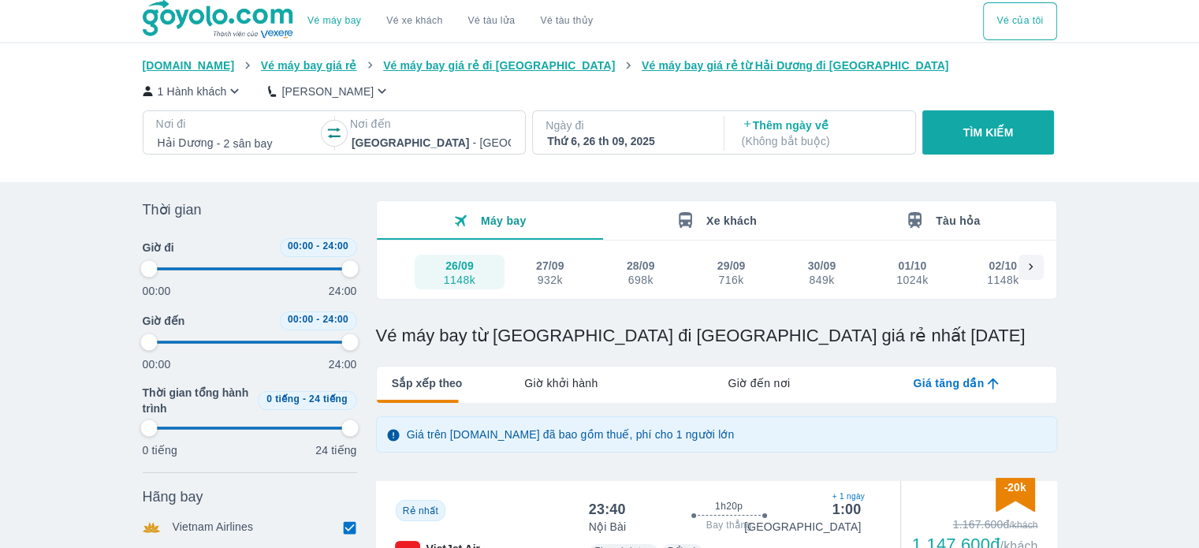
type input "97.9166666666667"
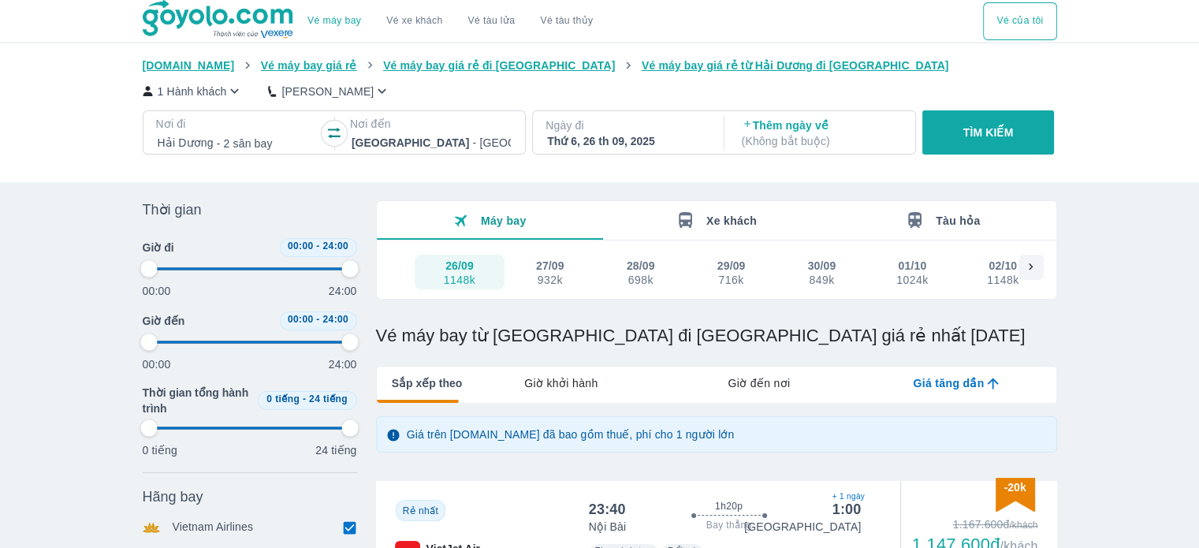
type input "97.9166666666667"
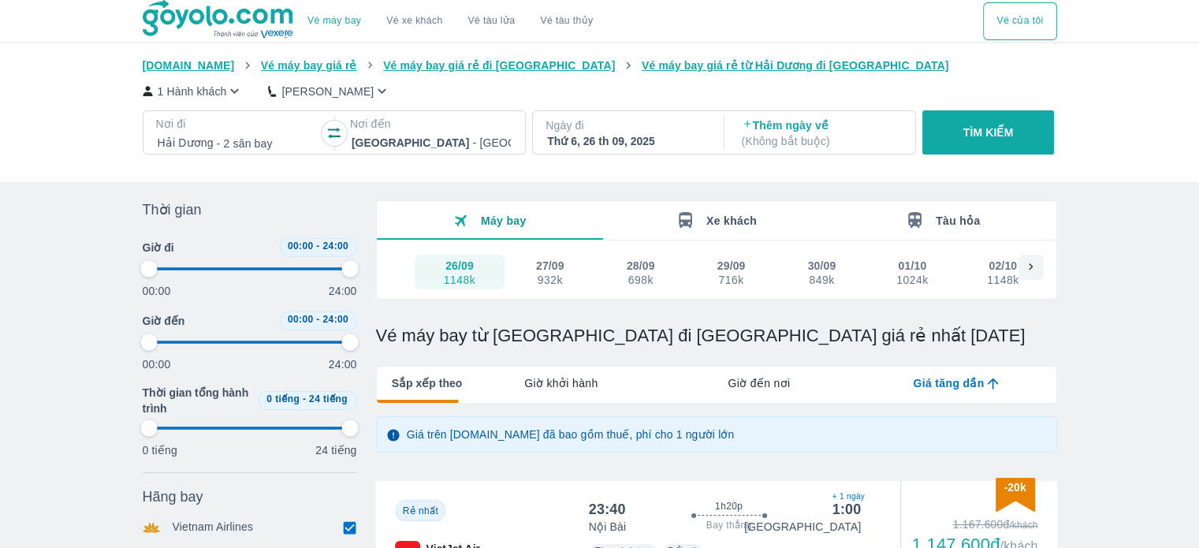
type input "97.9166666666667"
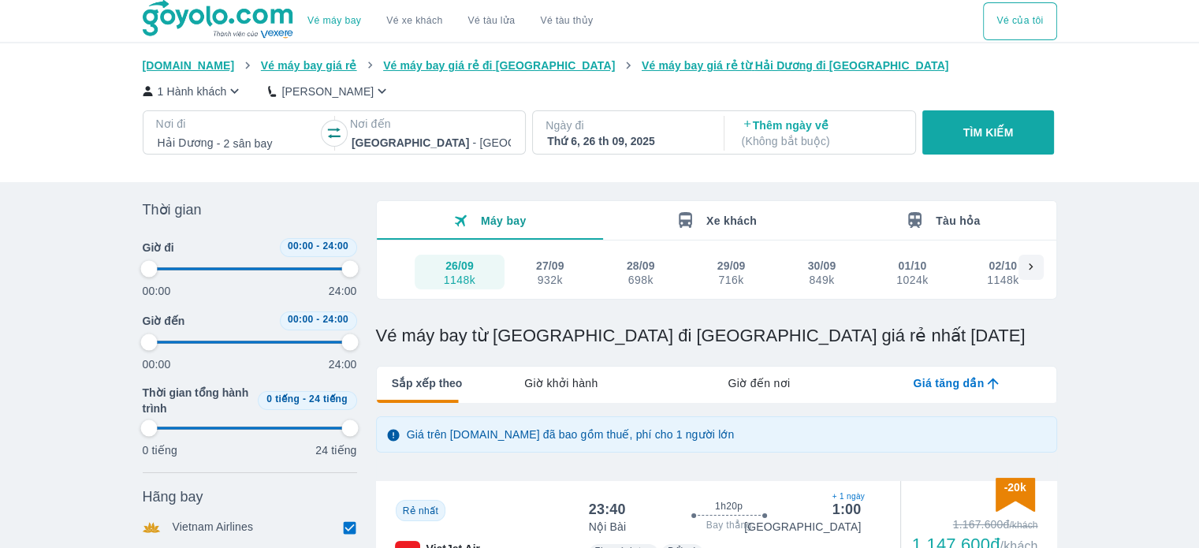
type input "97.9166666666667"
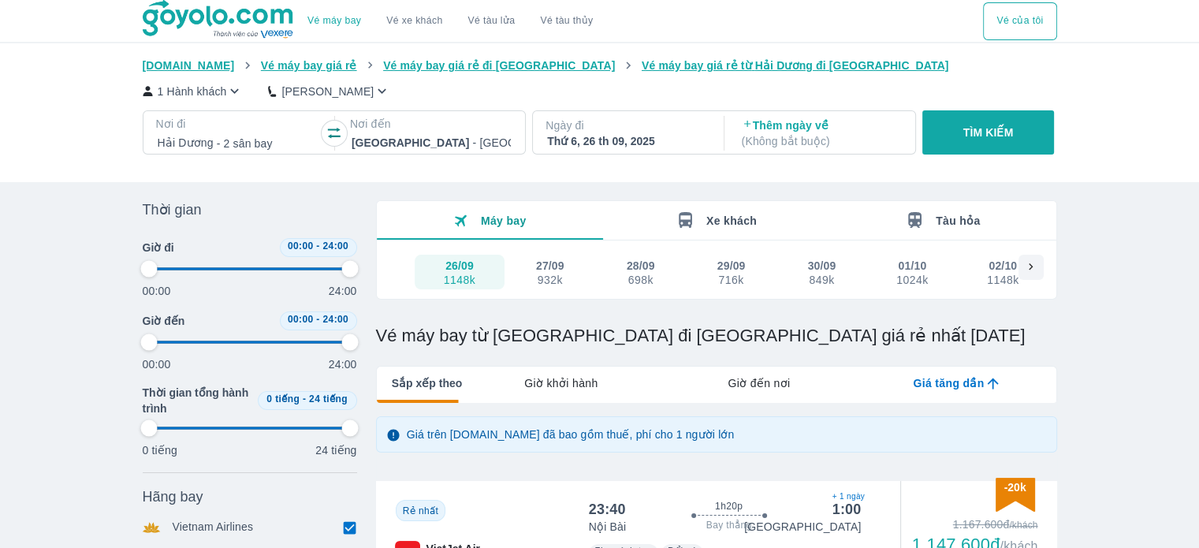
type input "97.9166666666667"
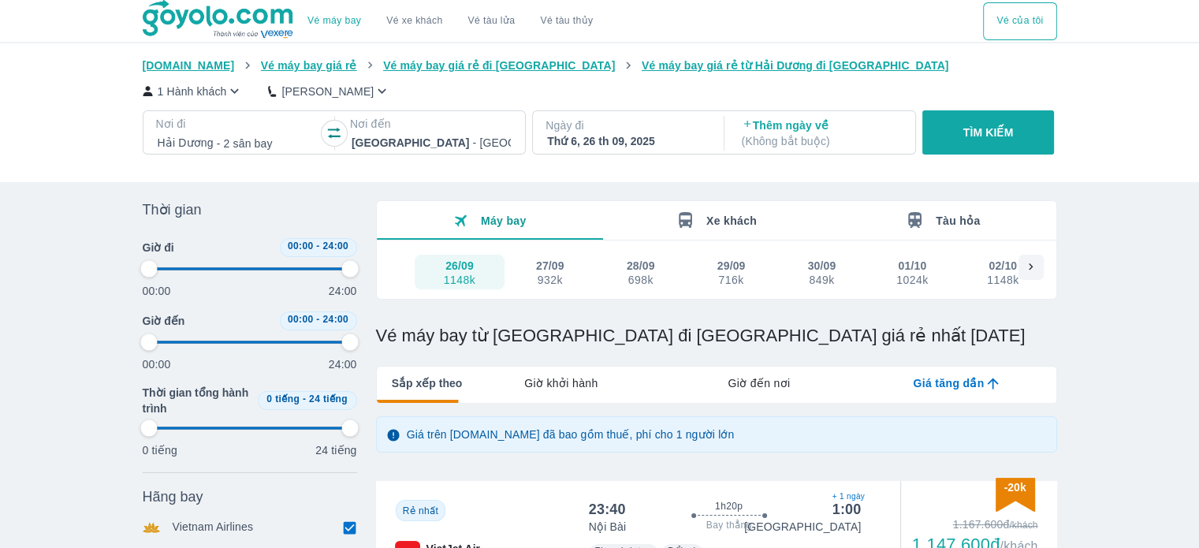
type input "97.9166666666667"
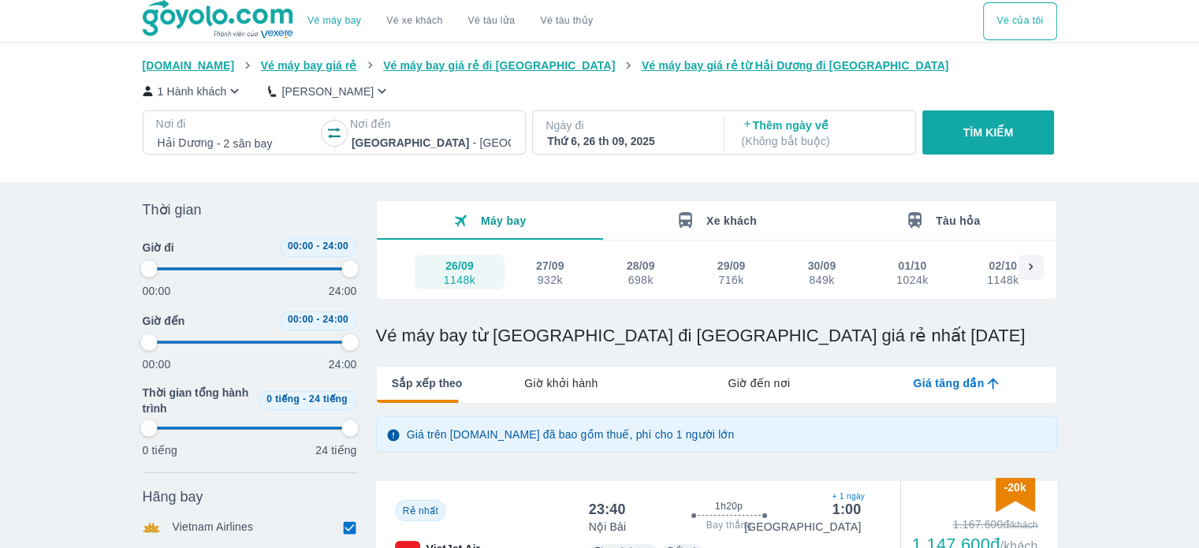
type input "97.9166666666667"
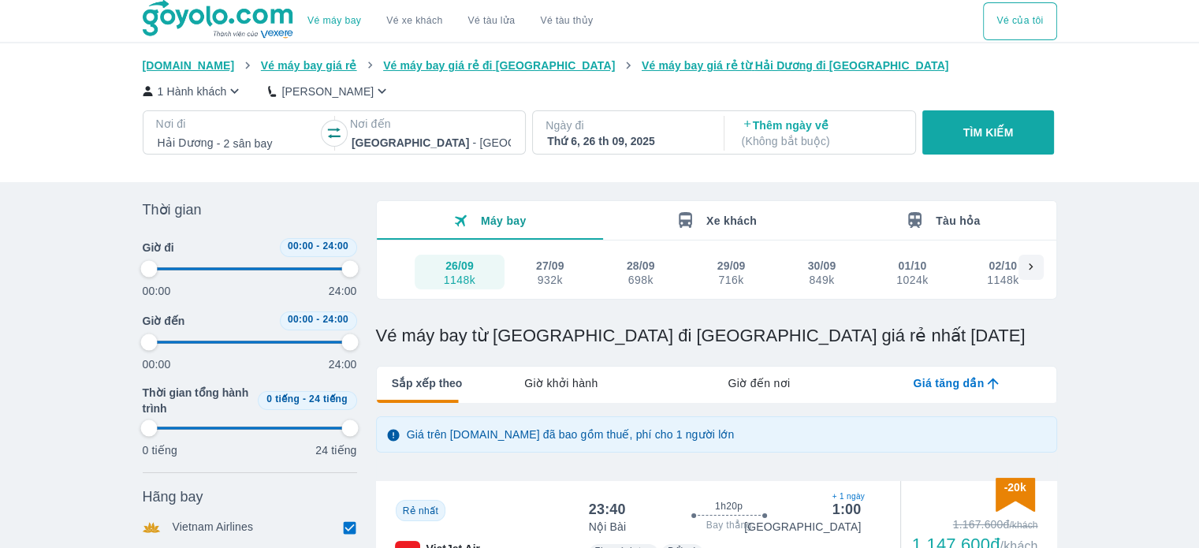
type input "97.9166666666667"
